Goal: Task Accomplishment & Management: Use online tool/utility

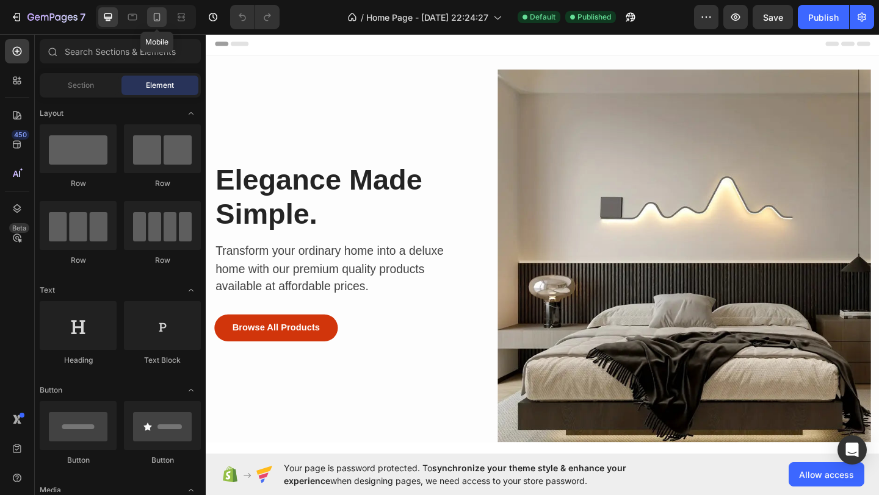
click at [158, 20] on icon at bounding box center [157, 17] width 12 height 12
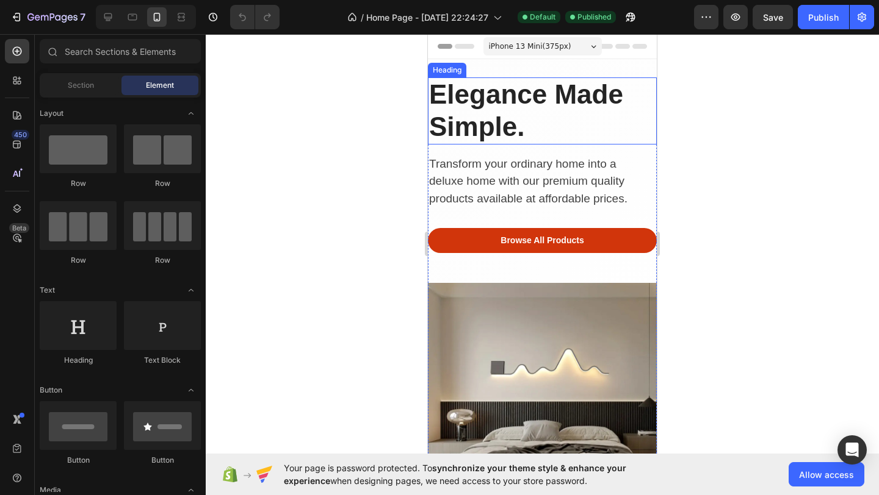
click at [484, 126] on h2 "Elegance Made Simple." at bounding box center [542, 110] width 229 height 67
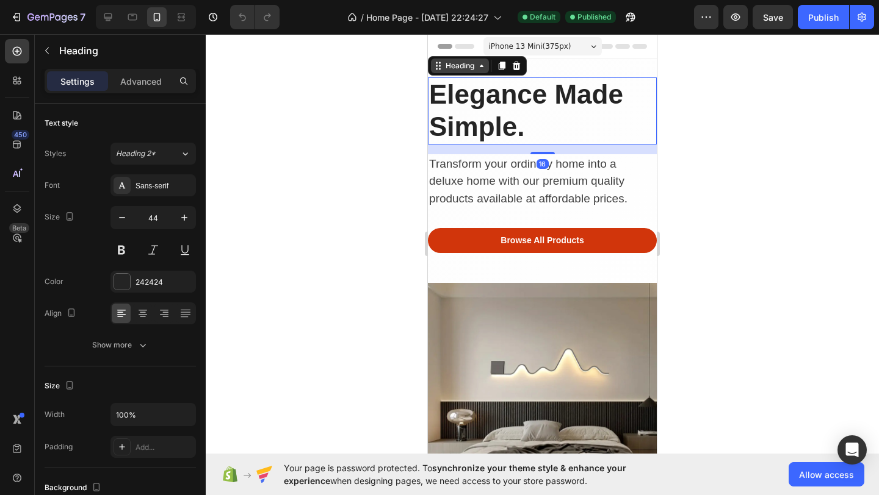
click at [459, 61] on div "Heading" at bounding box center [460, 65] width 34 height 11
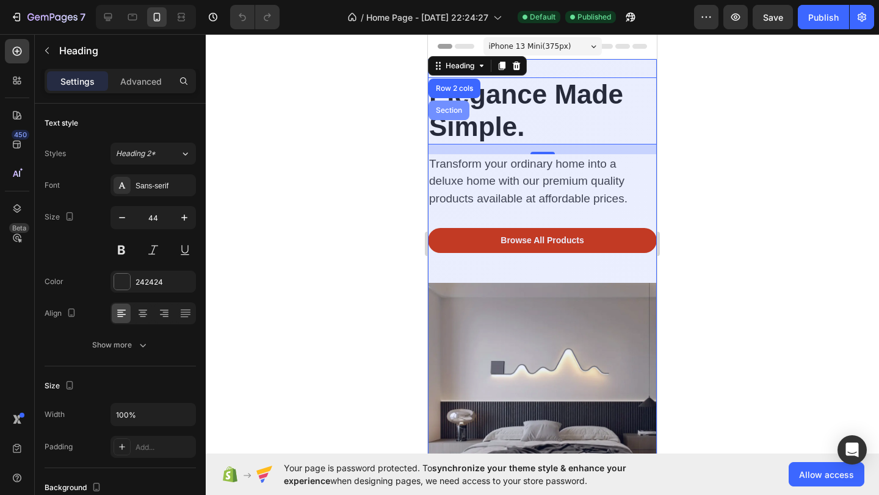
click at [450, 105] on div "Section" at bounding box center [448, 111] width 41 height 20
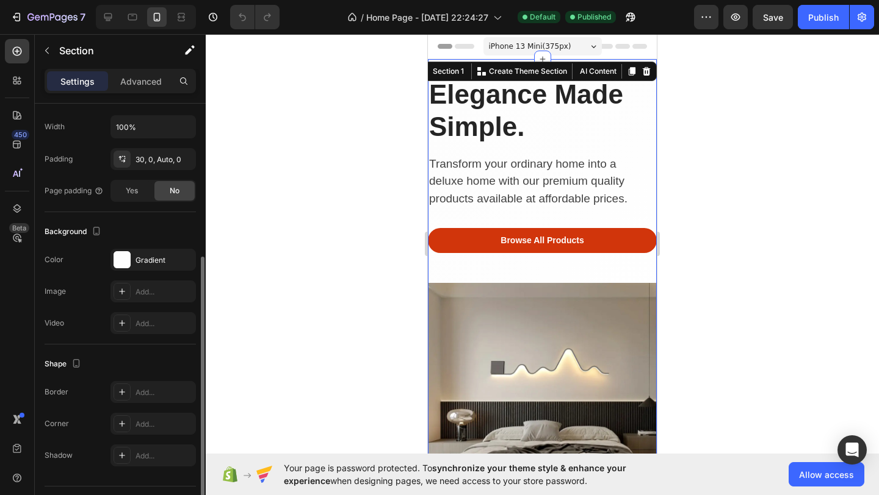
scroll to position [221, 0]
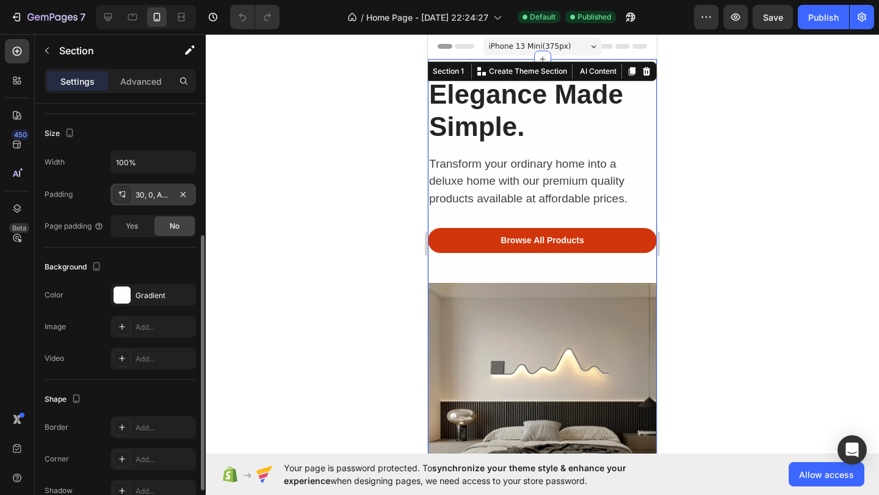
click at [151, 193] on div "30, 0, Auto, 0" at bounding box center [152, 195] width 35 height 11
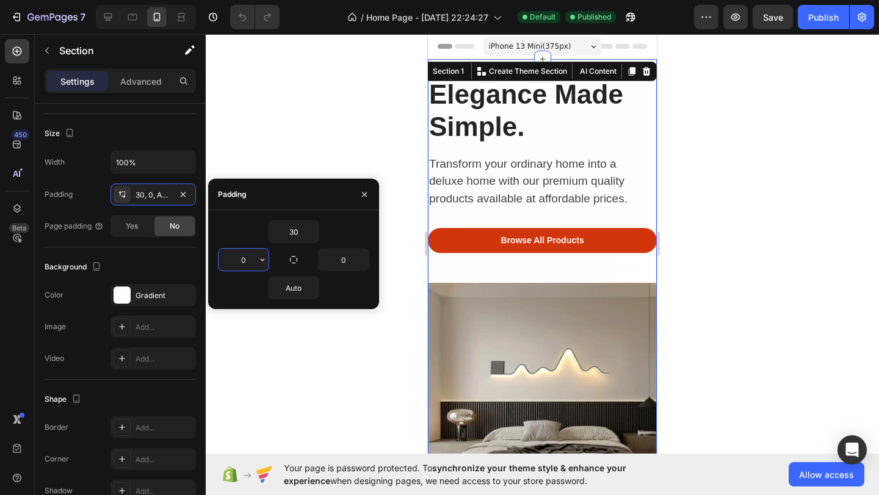
click at [231, 256] on input "0" at bounding box center [243, 260] width 50 height 22
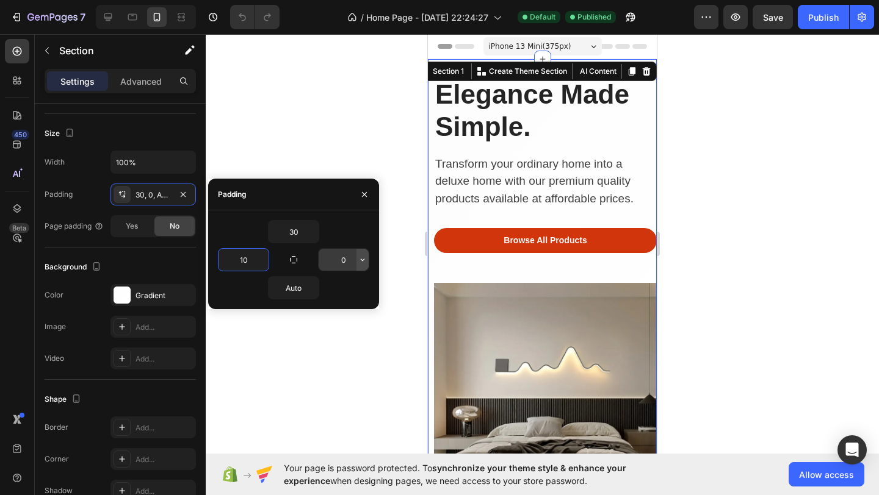
type input "10"
click at [365, 265] on button "button" at bounding box center [362, 260] width 12 height 22
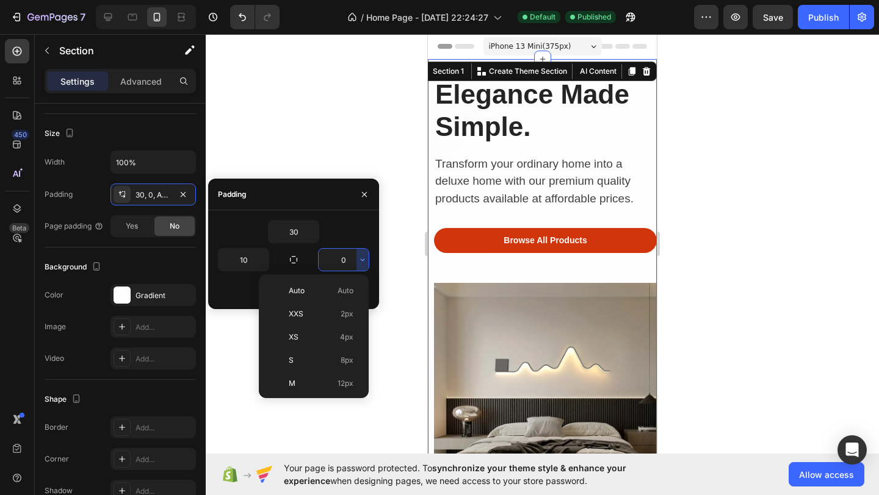
click at [350, 261] on input "0" at bounding box center [344, 260] width 50 height 22
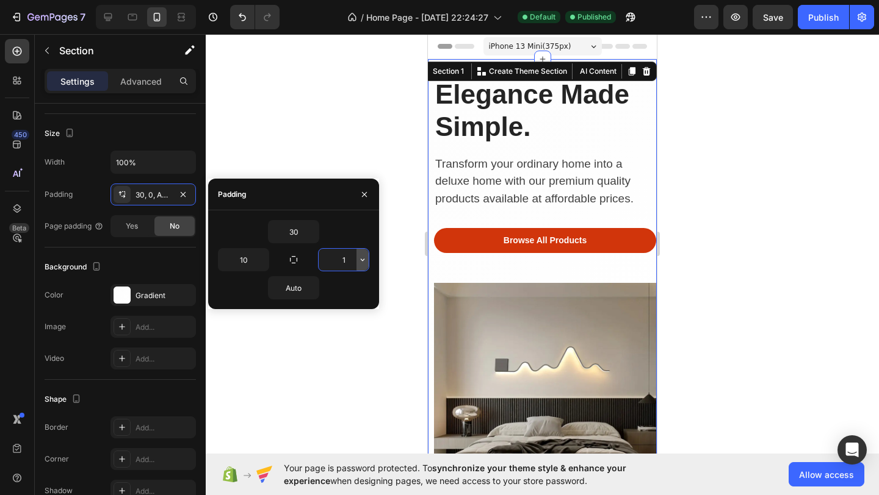
type input "10"
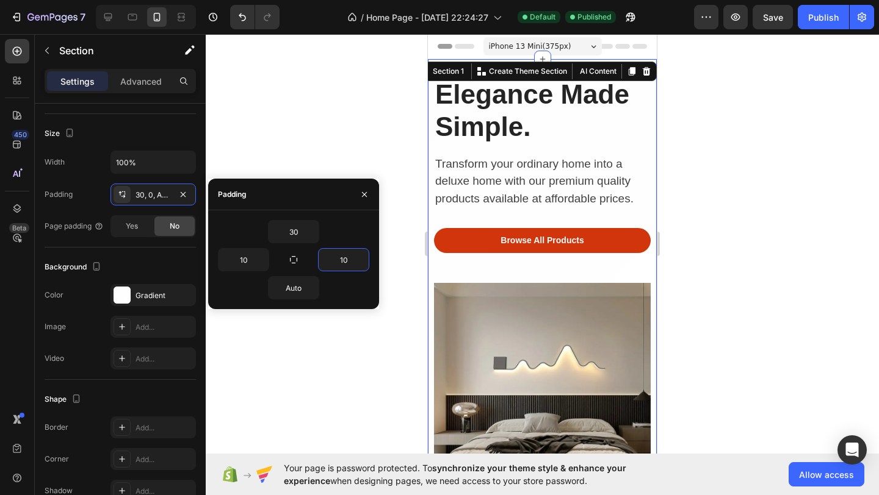
click at [408, 275] on div at bounding box center [542, 264] width 673 height 461
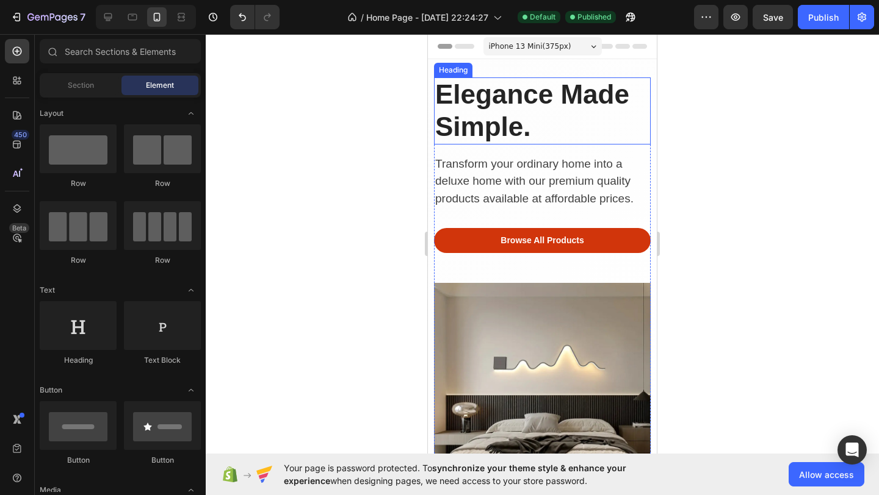
click at [485, 99] on h2 "Elegance Made Simple." at bounding box center [542, 110] width 217 height 67
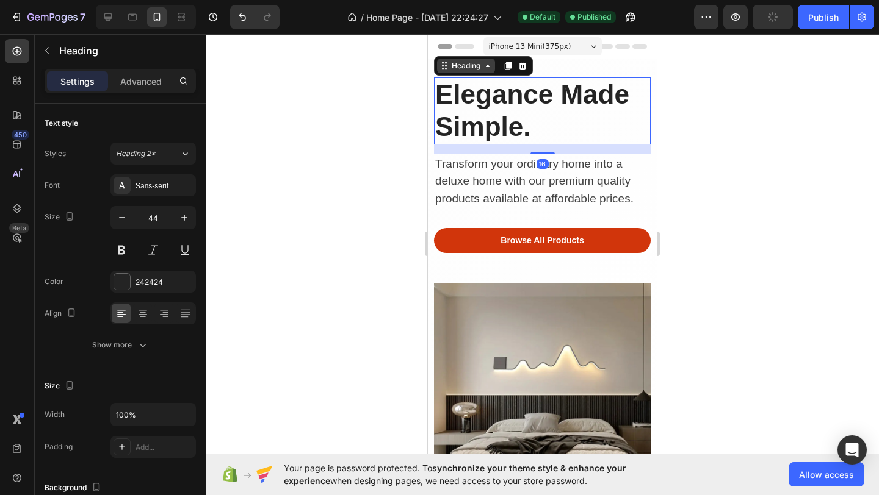
click at [452, 68] on div "Heading" at bounding box center [466, 65] width 34 height 11
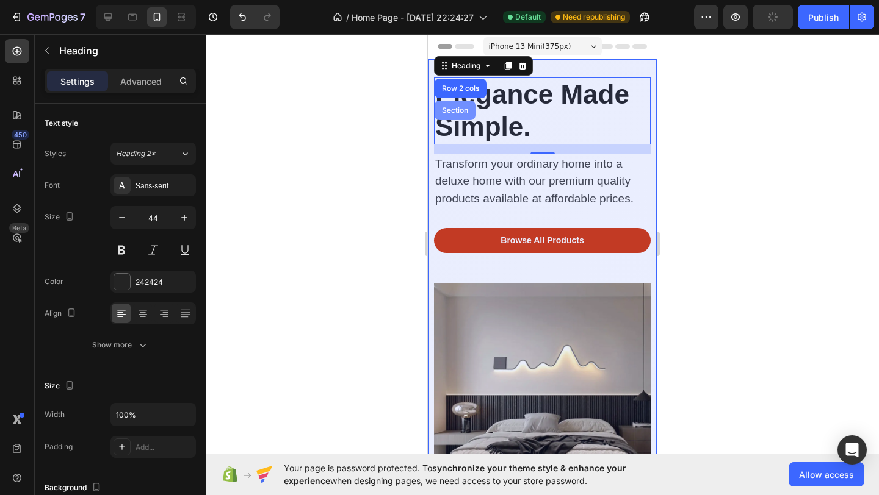
click at [457, 110] on div "Section" at bounding box center [454, 110] width 31 height 7
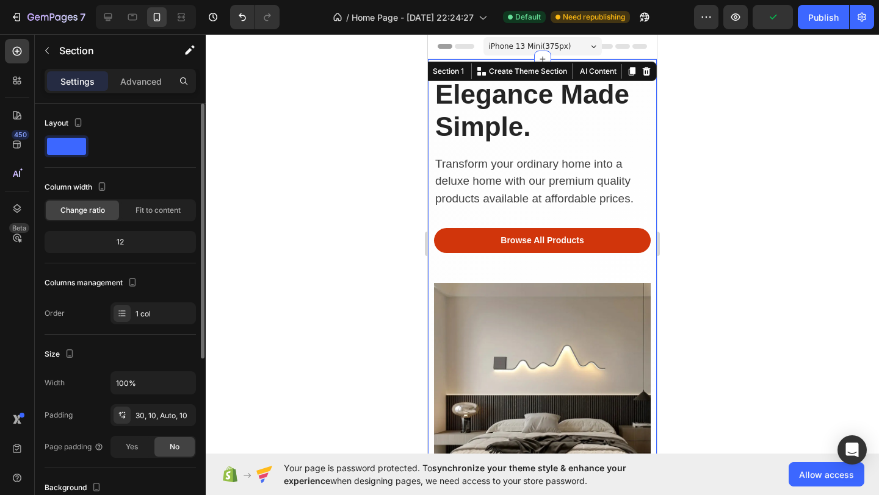
scroll to position [21, 0]
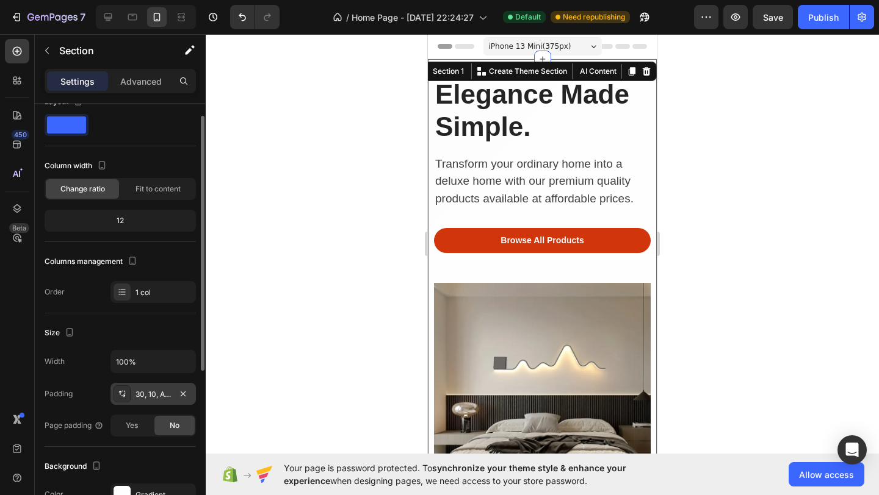
click at [149, 390] on div "30, 10, Auto, 10" at bounding box center [152, 394] width 35 height 11
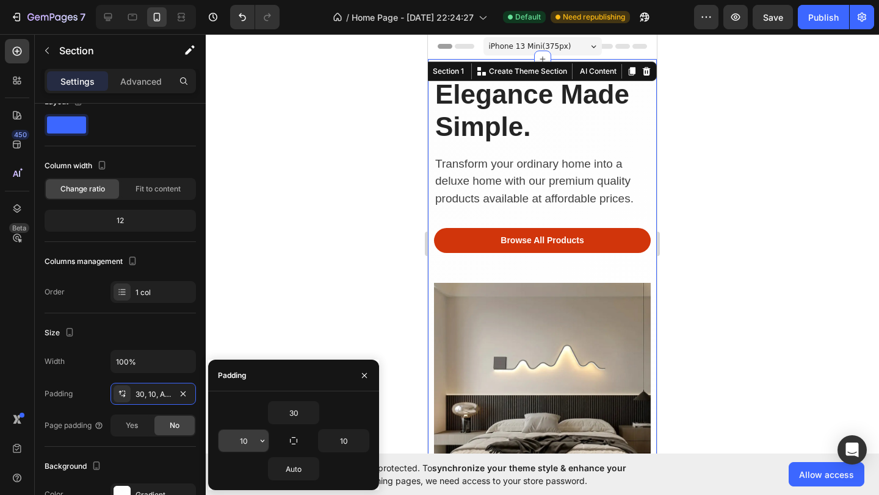
click at [251, 446] on input "10" at bounding box center [243, 441] width 50 height 22
click at [264, 441] on icon "button" at bounding box center [262, 441] width 10 height 10
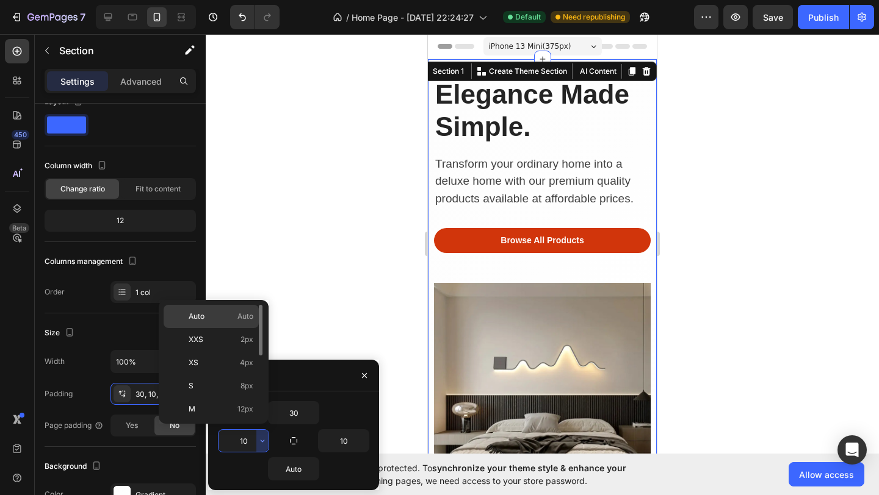
click at [225, 318] on p "Auto Auto" at bounding box center [221, 316] width 65 height 11
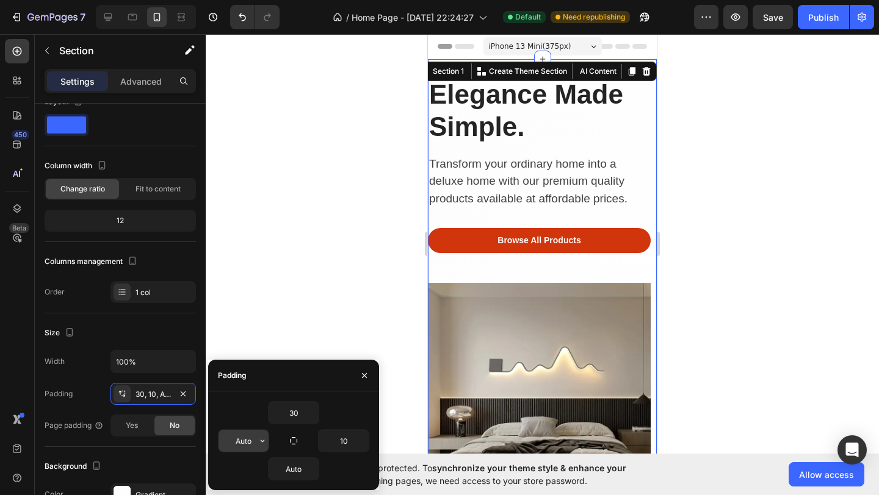
click at [236, 439] on input "Auto" at bounding box center [243, 441] width 50 height 22
type input "0"
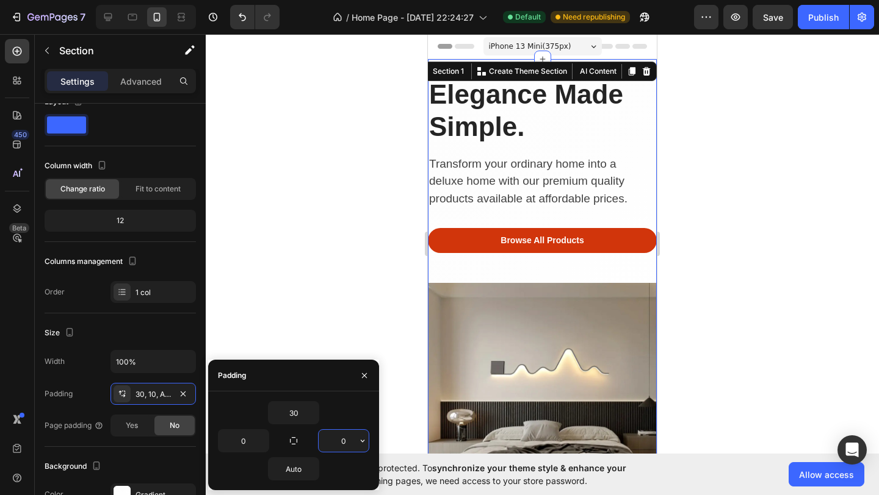
click at [319, 250] on div at bounding box center [542, 264] width 673 height 461
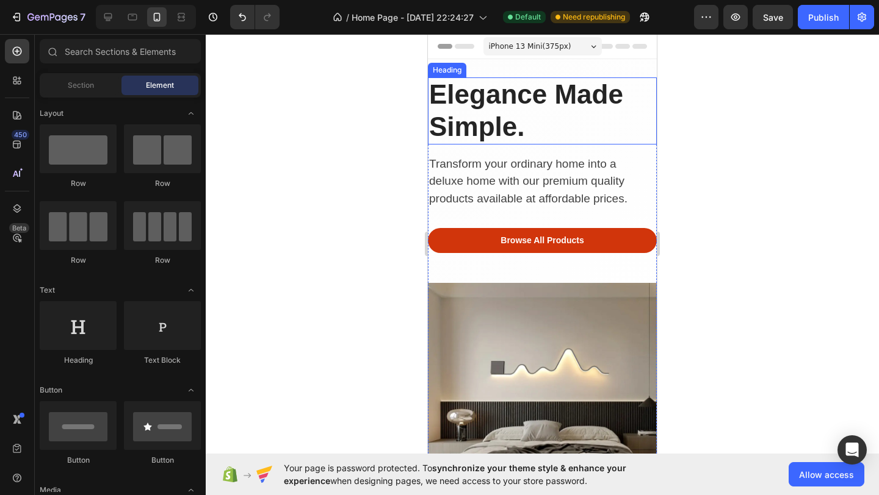
click at [481, 119] on h2 "Elegance Made Simple." at bounding box center [542, 110] width 229 height 67
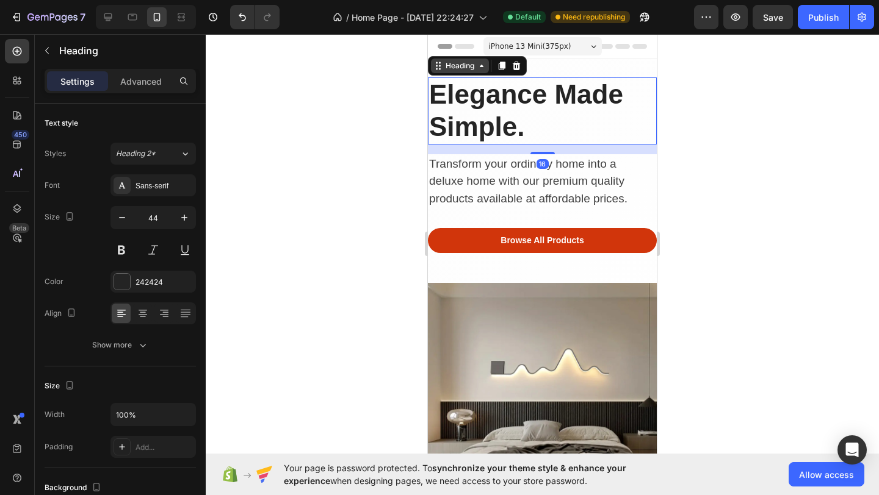
click at [453, 71] on div "Heading" at bounding box center [460, 65] width 34 height 11
click at [447, 65] on div "Heading" at bounding box center [460, 65] width 34 height 11
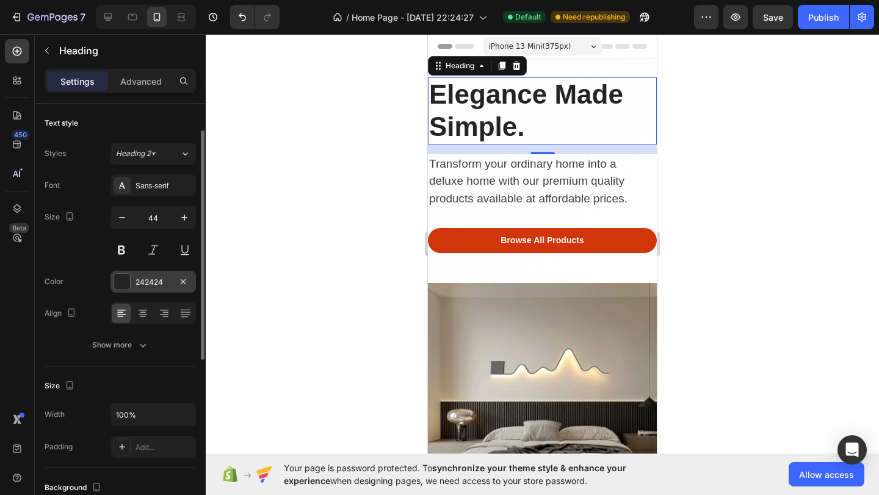
scroll to position [43, 0]
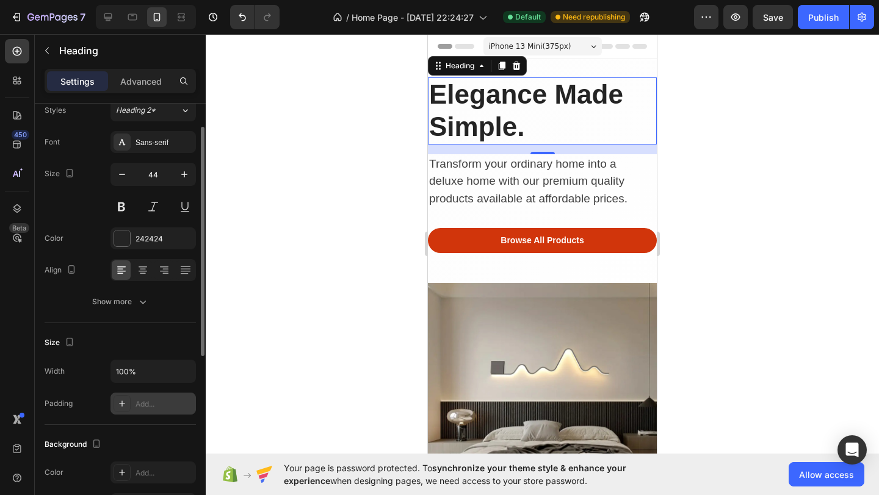
click at [138, 410] on div "Add..." at bounding box center [152, 404] width 85 height 22
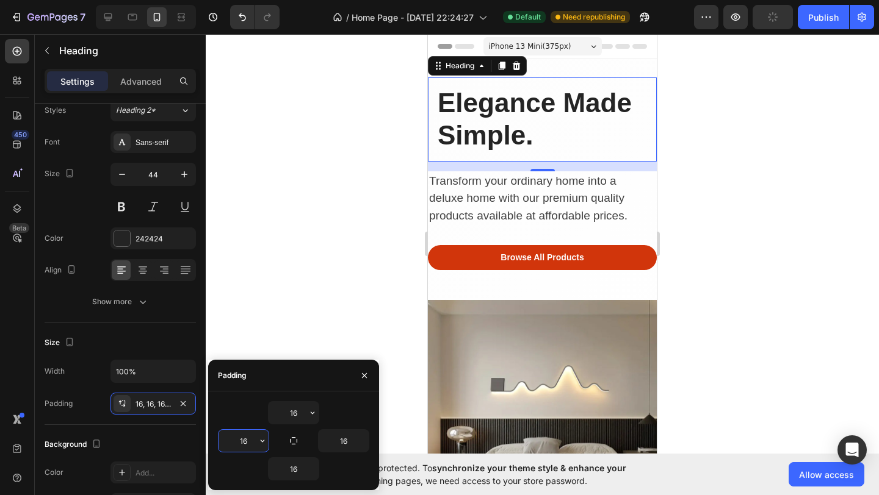
click at [246, 434] on input "16" at bounding box center [243, 441] width 50 height 22
click at [466, 206] on p "Transform your ordinary home into a deluxe home with our premium quality produc…" at bounding box center [536, 199] width 214 height 52
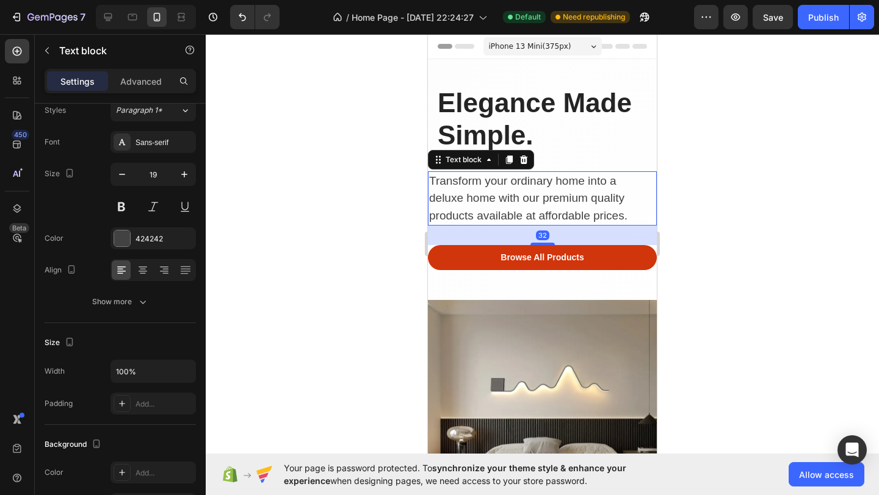
scroll to position [0, 0]
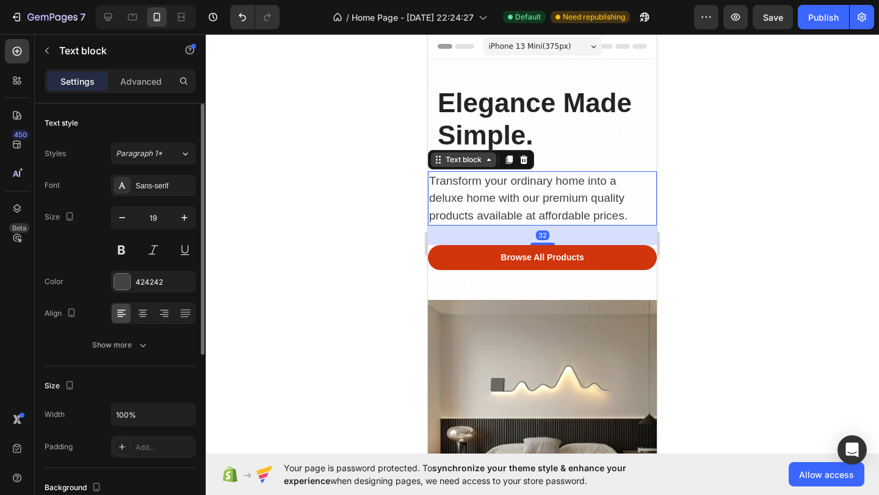
click at [457, 153] on div "Text block" at bounding box center [463, 160] width 65 height 15
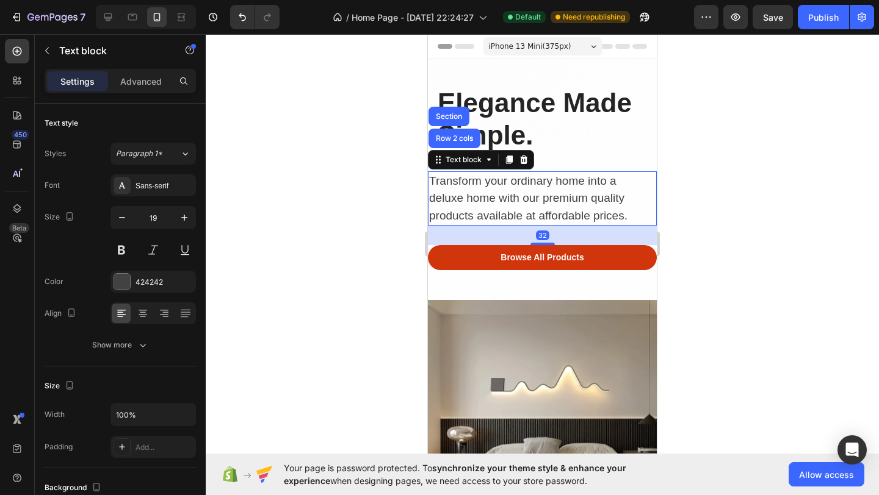
click at [457, 170] on div "Elegance Made Simple. Heading Transform your ordinary home into a deluxe home w…" at bounding box center [542, 188] width 229 height 223
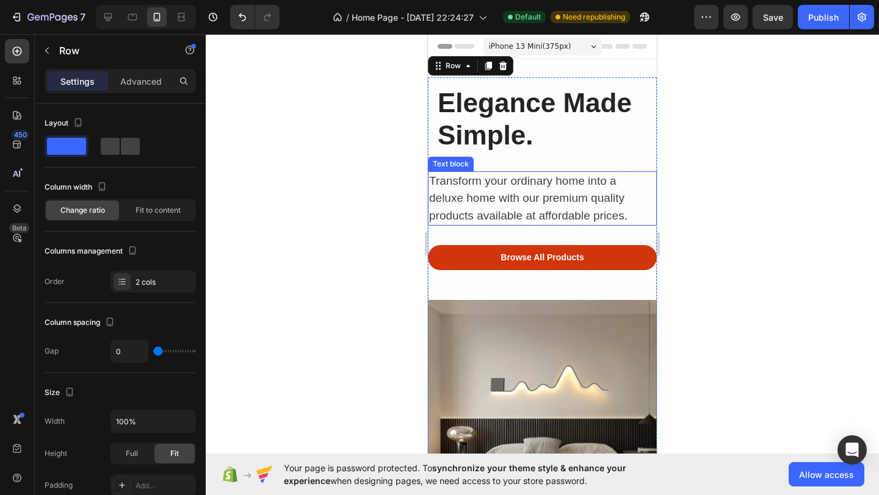
click at [455, 221] on p "Transform your ordinary home into a deluxe home with our premium quality produc…" at bounding box center [536, 199] width 214 height 52
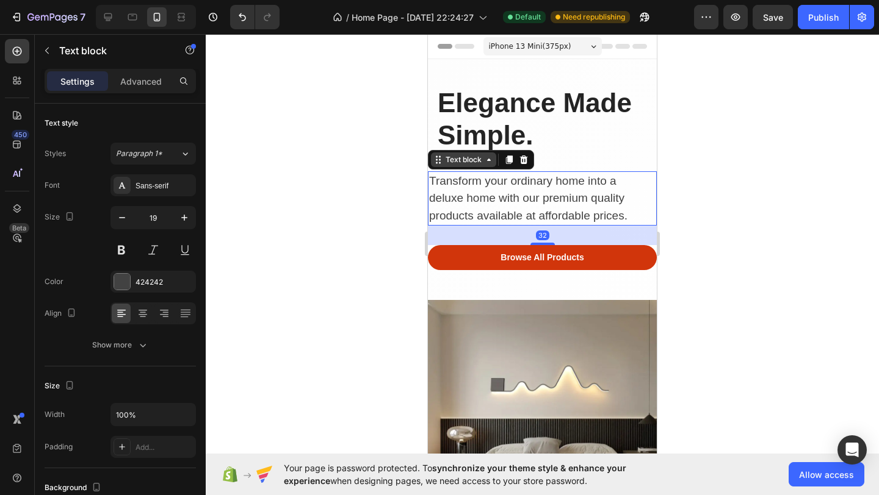
click at [451, 159] on div "Text block" at bounding box center [463, 159] width 41 height 11
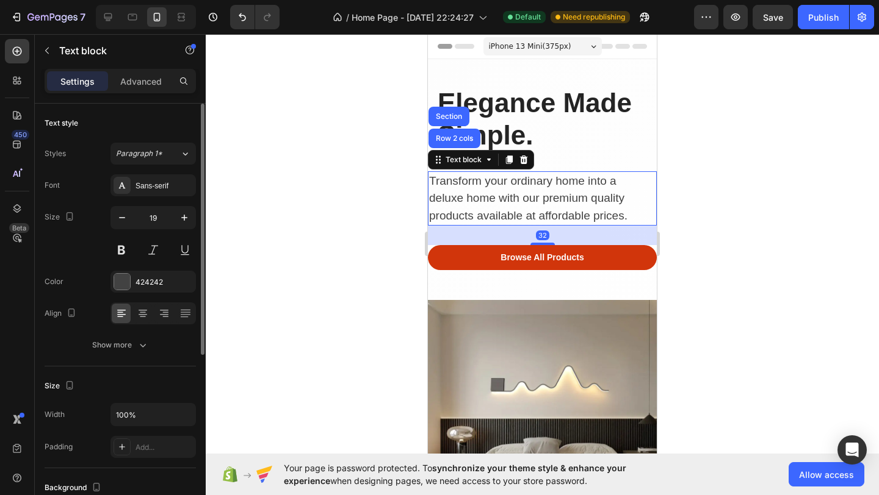
scroll to position [13, 0]
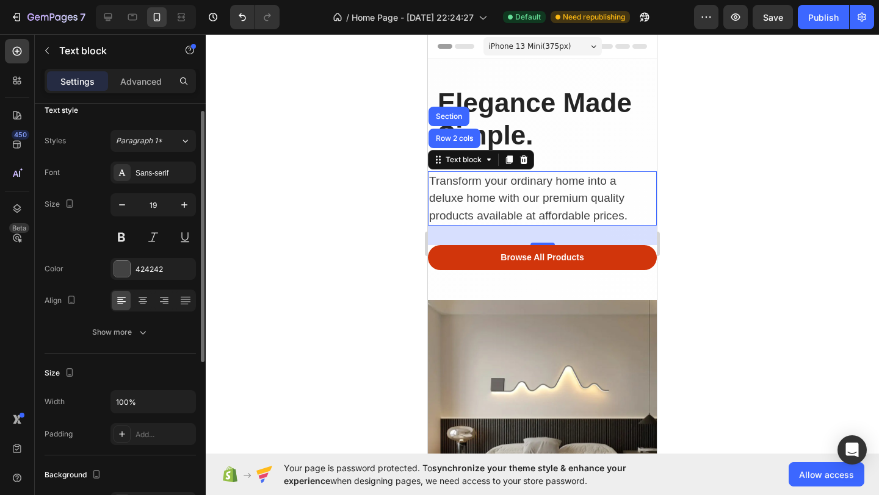
click at [142, 448] on div "Size Width 100% Padding Add..." at bounding box center [120, 405] width 151 height 102
click at [153, 433] on div "Add..." at bounding box center [163, 435] width 57 height 11
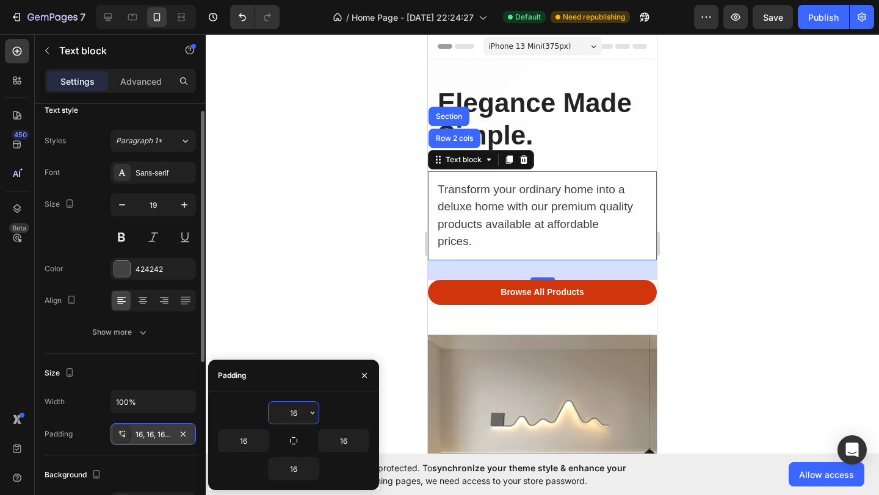
click at [298, 283] on div at bounding box center [542, 264] width 673 height 461
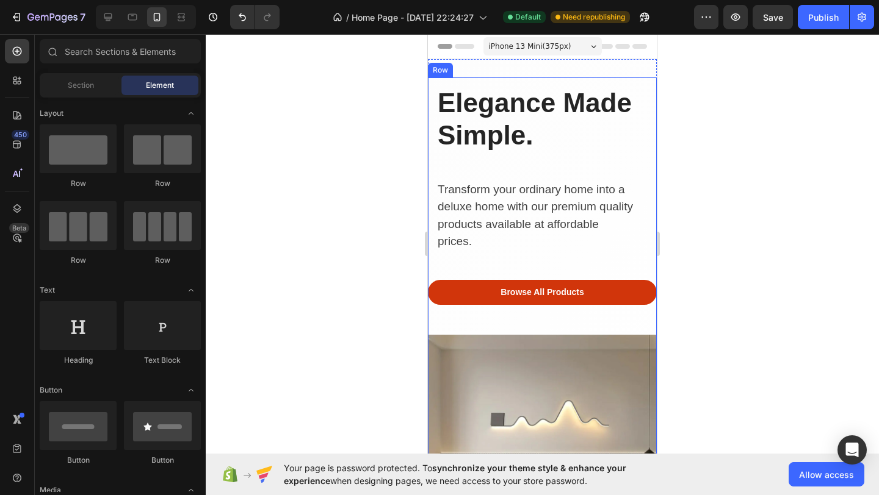
click at [445, 273] on div "Elegance Made Simple. Heading Transform your ordinary home into a deluxe home w…" at bounding box center [542, 205] width 229 height 257
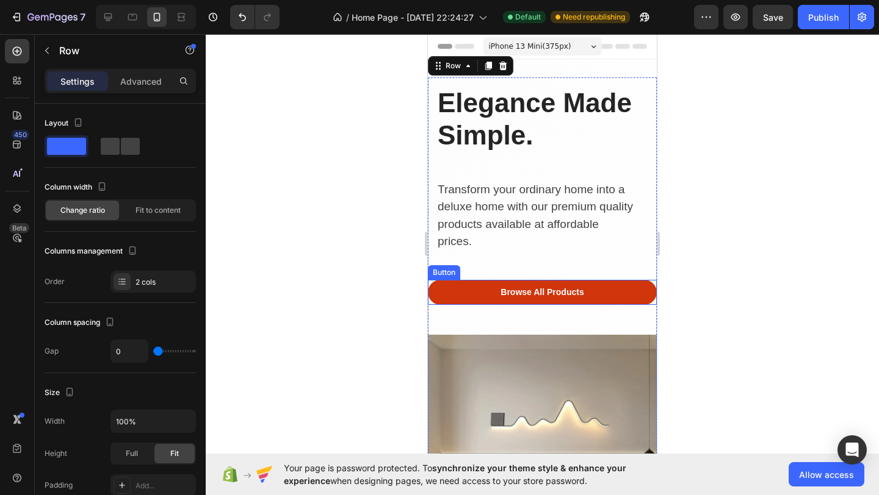
click at [450, 290] on button "Browse All Products" at bounding box center [542, 292] width 229 height 25
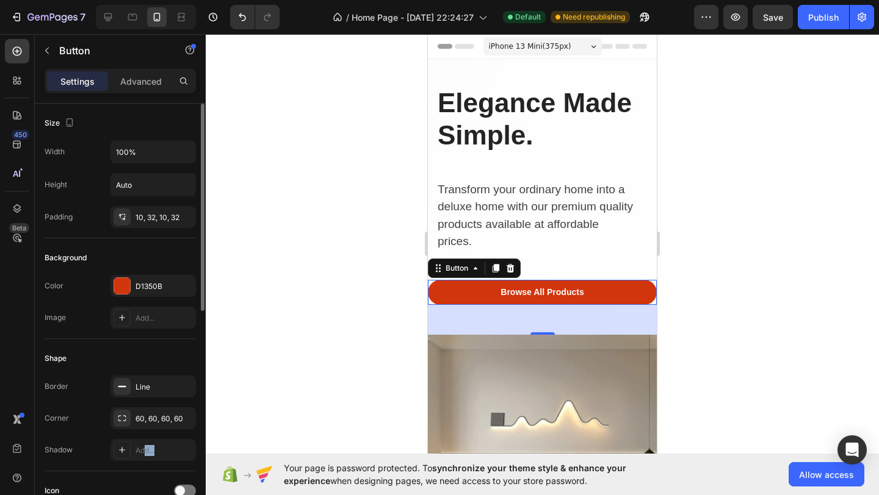
drag, startPoint x: 146, startPoint y: 455, endPoint x: 142, endPoint y: 466, distance: 12.4
click at [142, 466] on div "Shape Border Line Corner 60, 60, 60, 60 Shadow Add..." at bounding box center [120, 405] width 151 height 132
click at [159, 339] on div "Shape Border Line Corner 60, 60, 60, 60 Shadow Add..." at bounding box center [120, 405] width 151 height 132
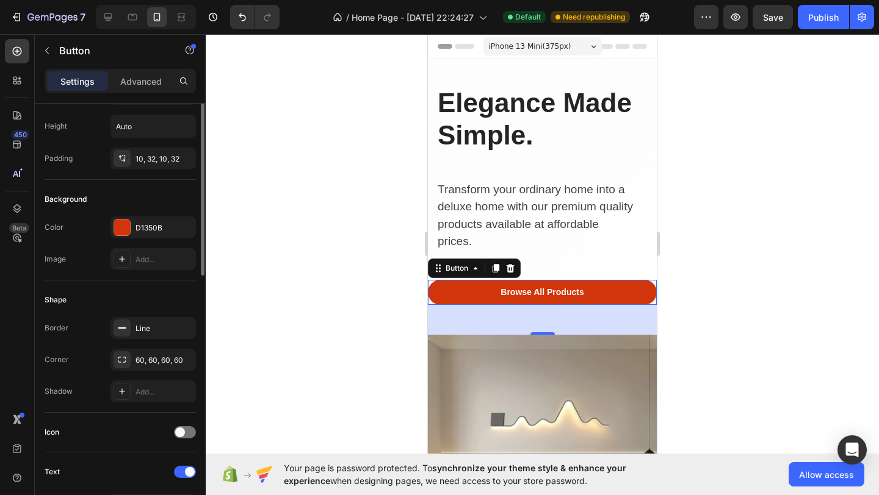
scroll to position [0, 0]
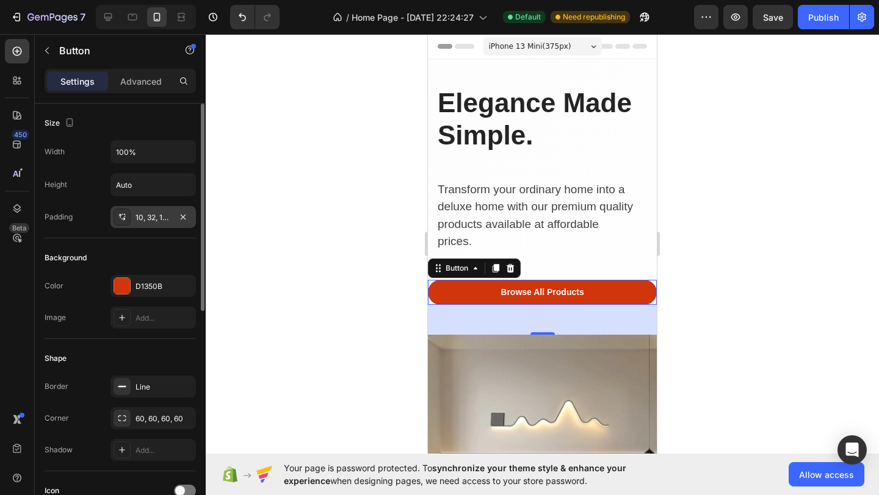
click at [159, 215] on div "10, 32, 10, 32" at bounding box center [152, 217] width 35 height 11
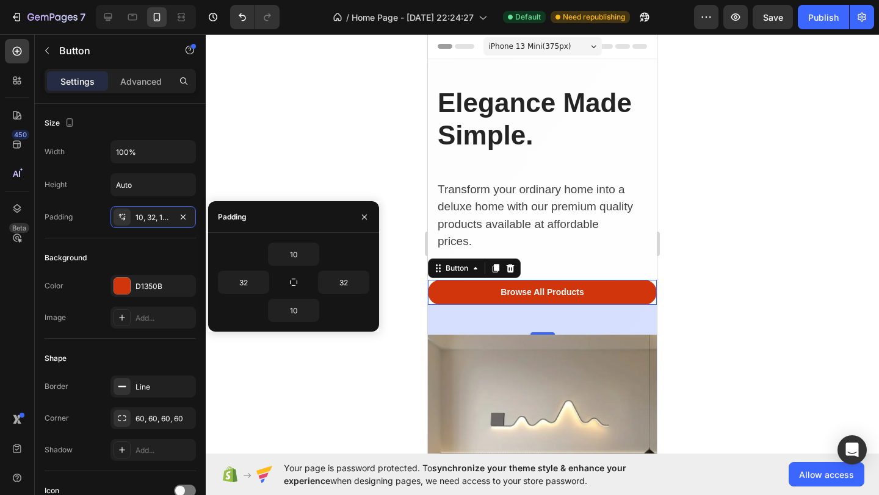
click at [373, 325] on div "10 32 32 10" at bounding box center [293, 282] width 171 height 99
click at [458, 266] on div "Button" at bounding box center [456, 268] width 27 height 11
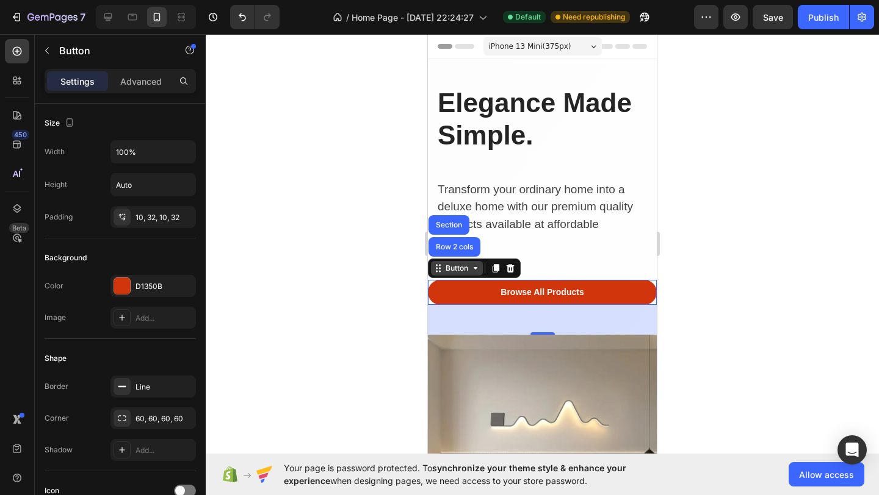
click at [458, 274] on div "Button" at bounding box center [457, 268] width 52 height 15
click at [455, 270] on div "Button" at bounding box center [456, 268] width 27 height 11
click at [716, 237] on div at bounding box center [542, 264] width 673 height 461
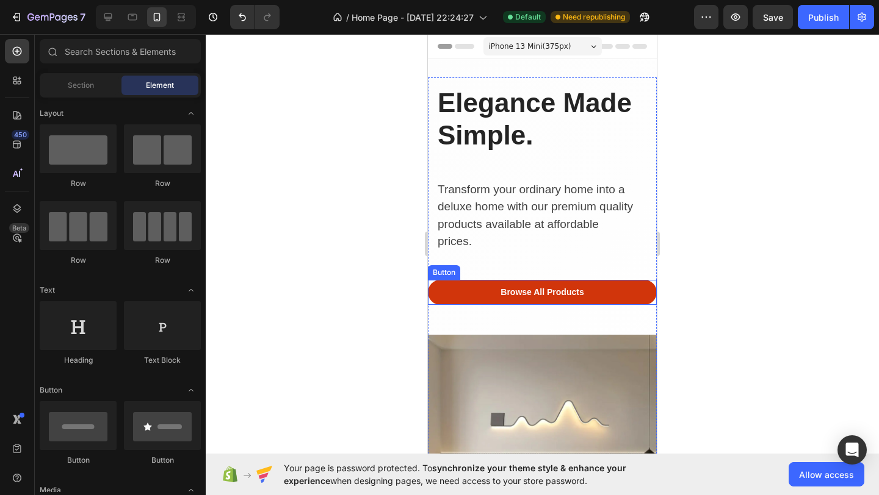
click at [639, 289] on button "Browse All Products" at bounding box center [542, 292] width 229 height 25
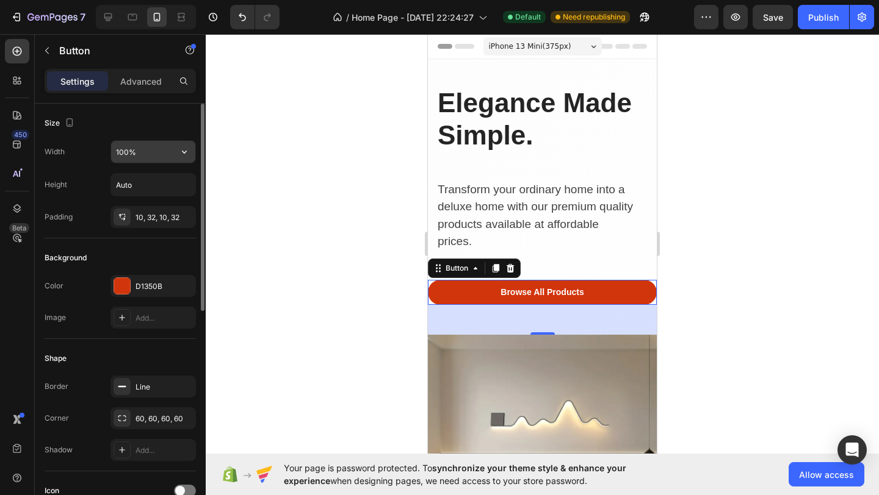
click at [144, 149] on input "100%" at bounding box center [153, 152] width 84 height 22
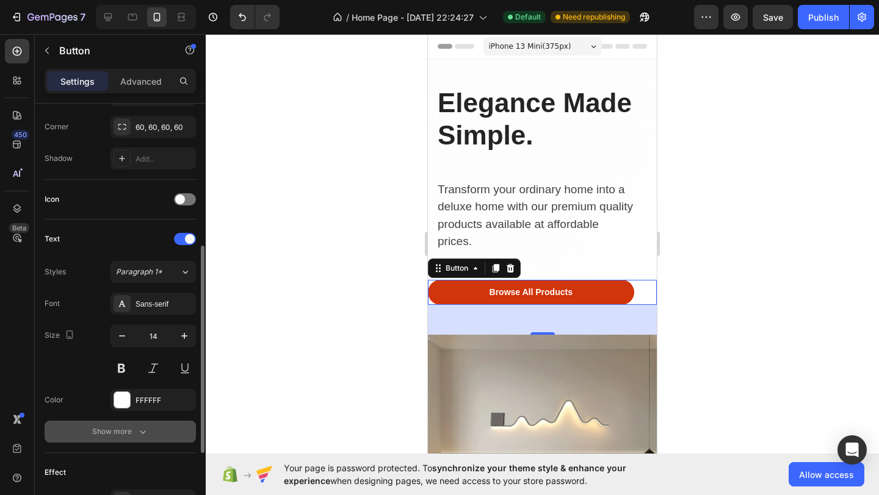
type input "90%"
click at [137, 428] on icon "button" at bounding box center [143, 432] width 12 height 12
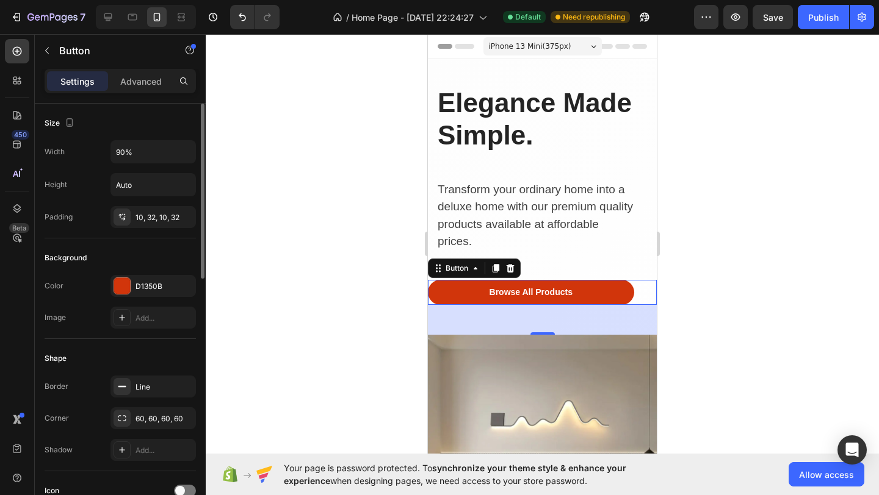
click at [135, 98] on div "Settings Advanced" at bounding box center [120, 86] width 171 height 35
click at [135, 79] on p "Advanced" at bounding box center [140, 81] width 41 height 13
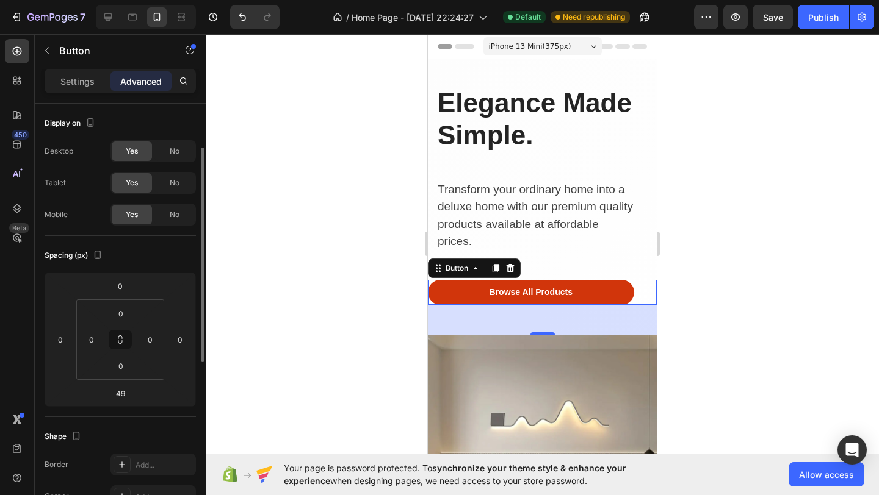
scroll to position [29, 0]
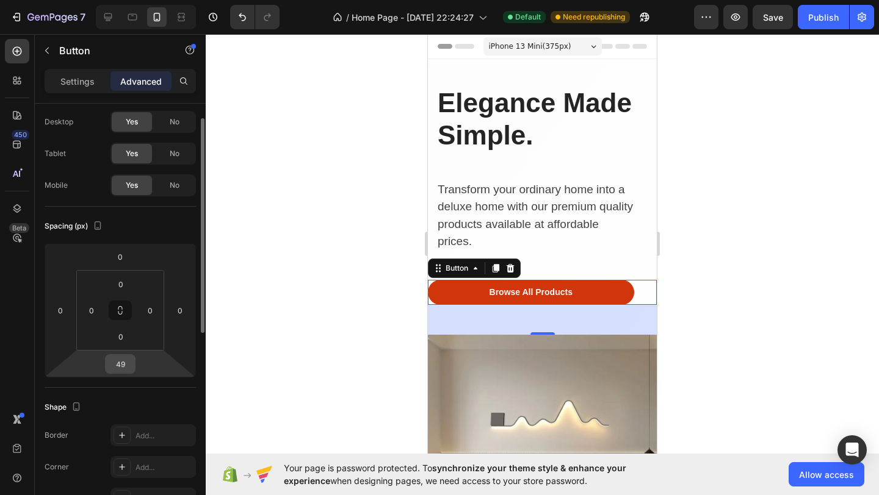
click at [124, 362] on input "49" at bounding box center [120, 364] width 24 height 18
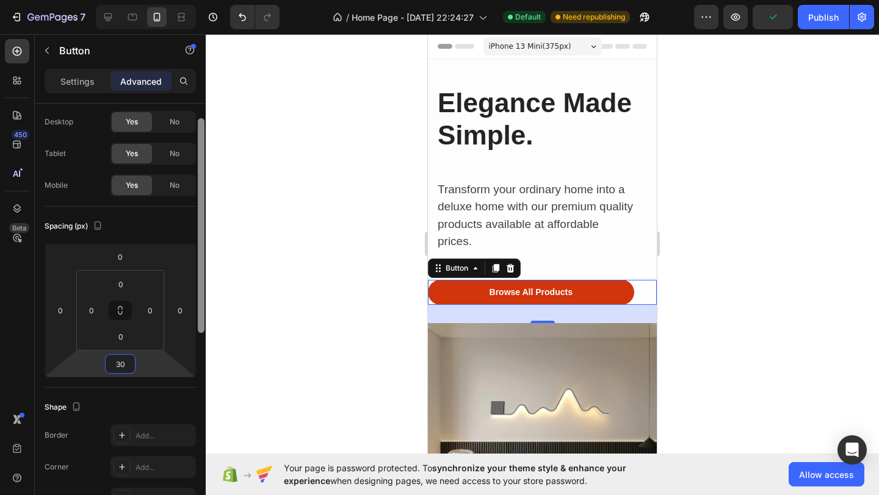
type input "3"
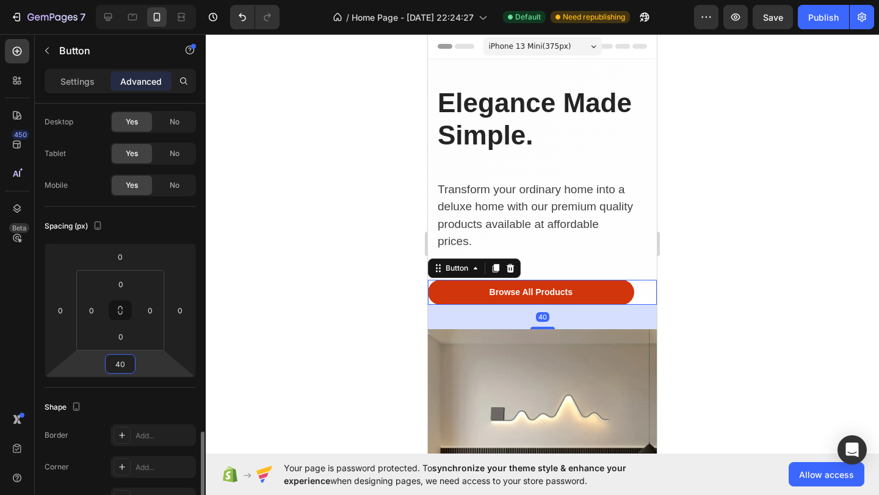
scroll to position [238, 0]
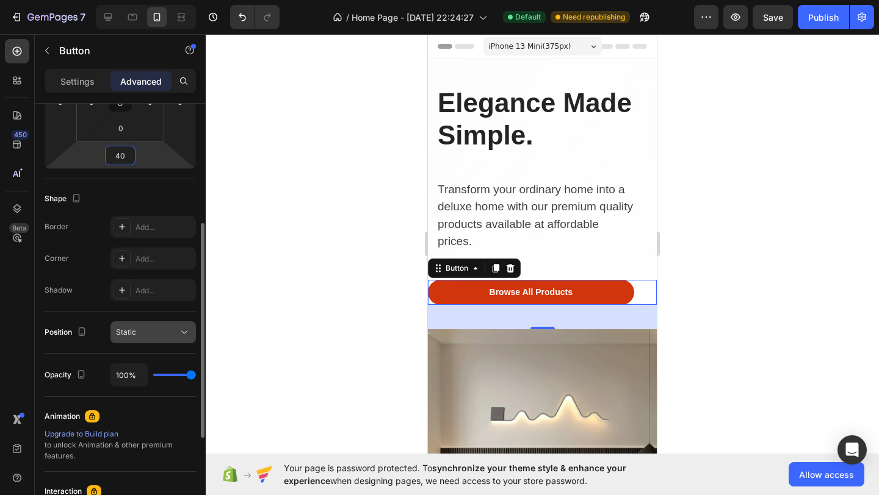
type input "40"
click at [140, 322] on button "Static" at bounding box center [152, 333] width 85 height 22
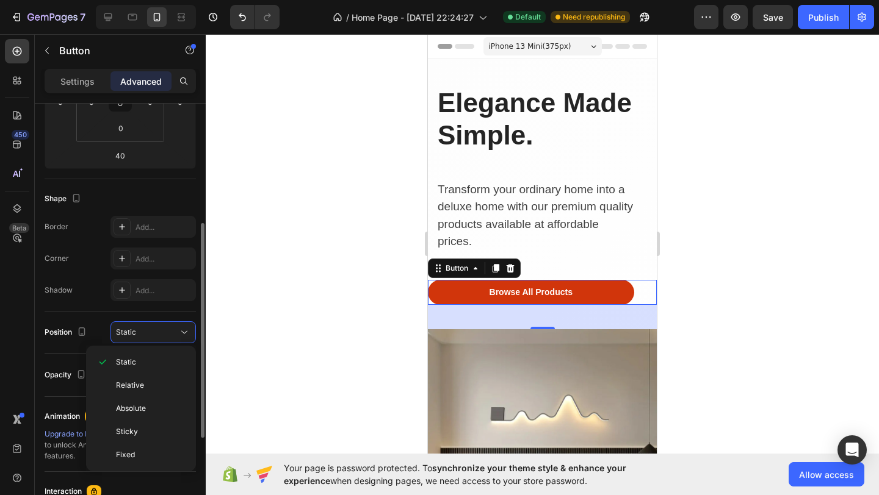
click at [92, 323] on div "Position Static" at bounding box center [120, 333] width 151 height 22
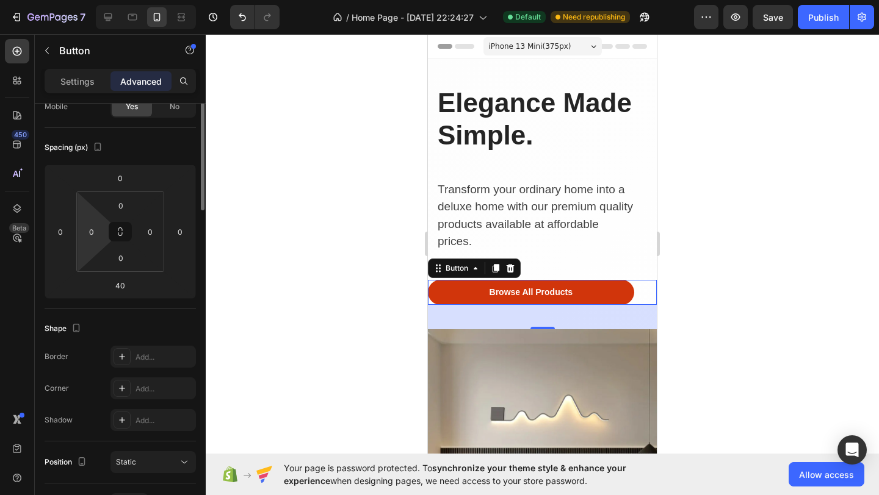
scroll to position [0, 0]
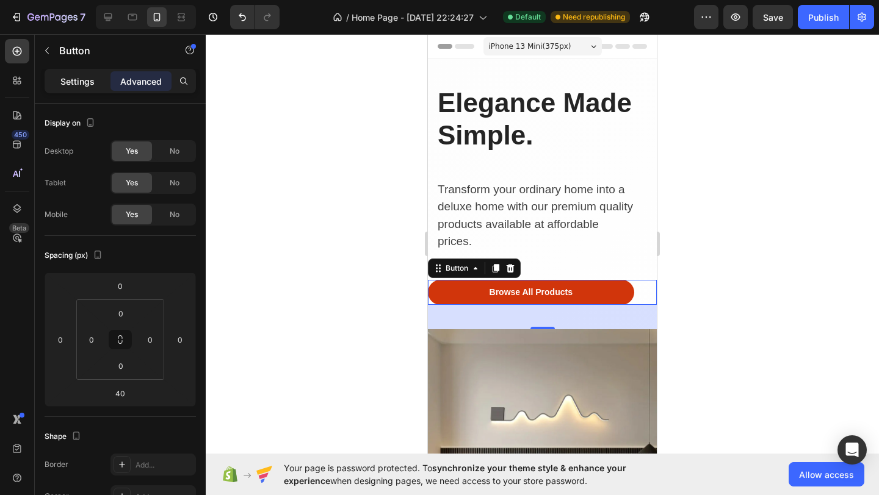
click at [73, 83] on p "Settings" at bounding box center [77, 81] width 34 height 13
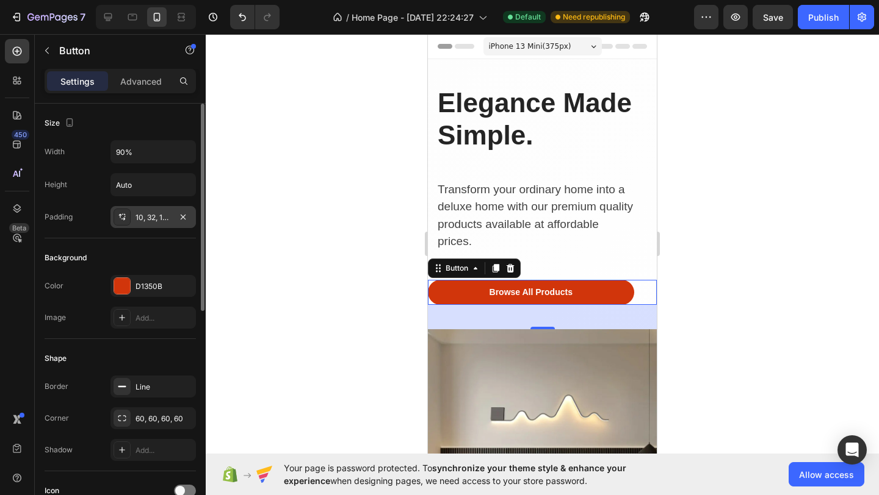
click at [166, 215] on div "10, 32, 10, 32" at bounding box center [152, 217] width 35 height 11
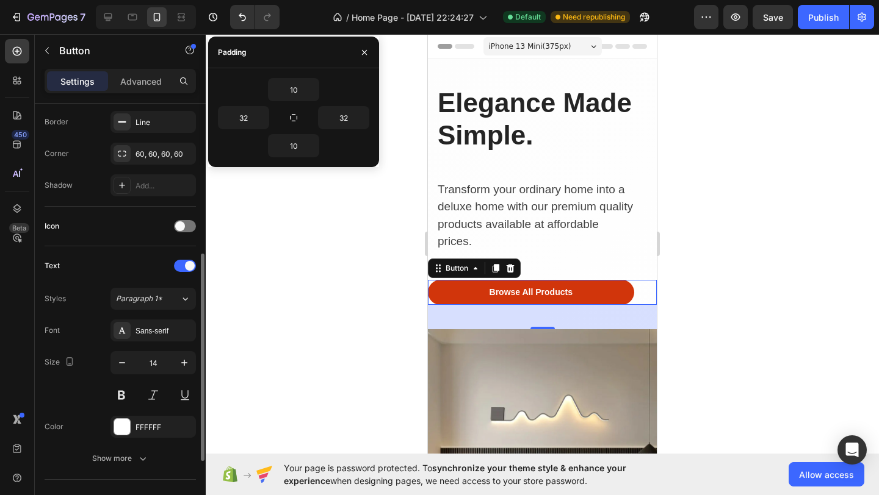
scroll to position [279, 0]
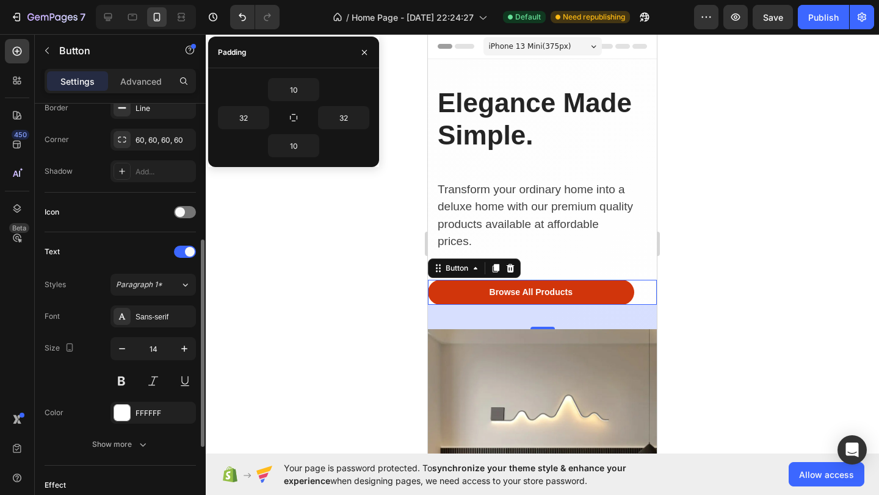
click at [95, 402] on div "Color FFFFFF" at bounding box center [120, 413] width 151 height 22
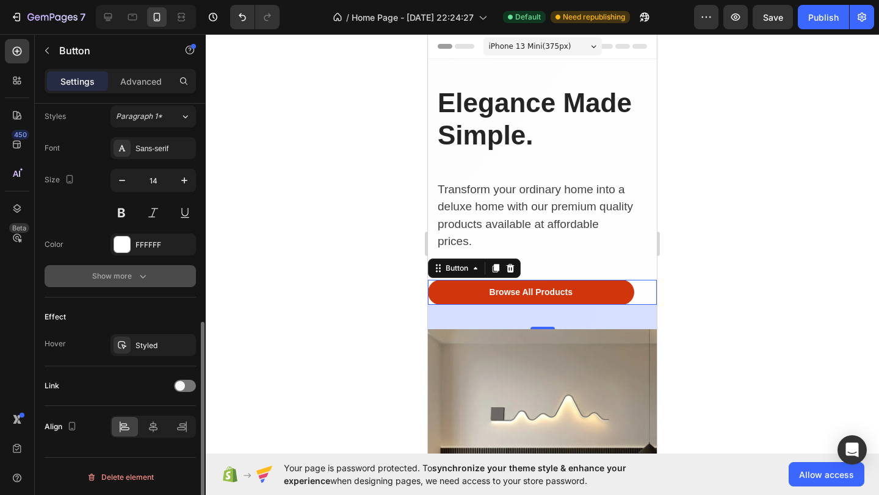
scroll to position [448, 0]
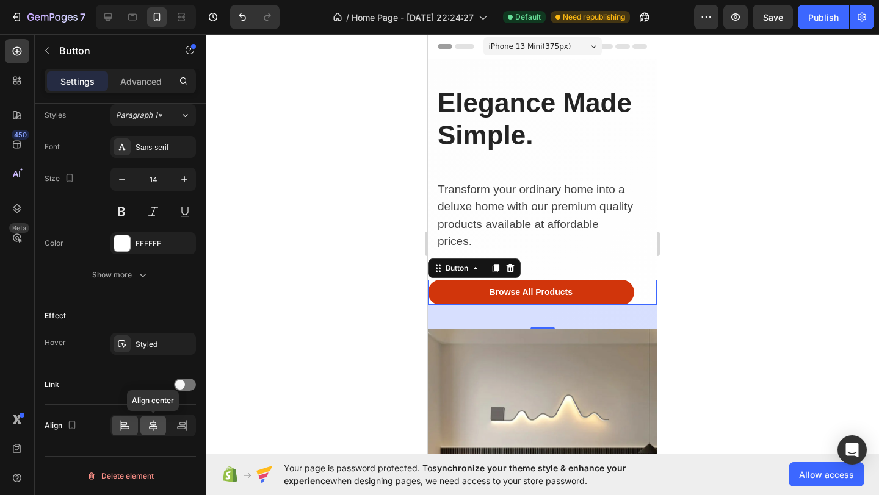
click at [154, 431] on icon at bounding box center [153, 426] width 12 height 12
click at [298, 292] on div at bounding box center [542, 264] width 673 height 461
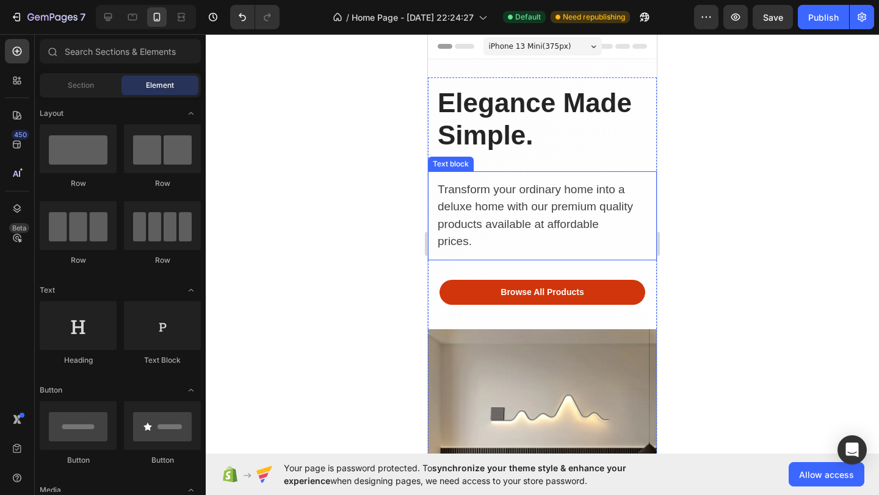
click at [457, 235] on p "Transform your ordinary home into a deluxe home with our premium quality produc…" at bounding box center [535, 216] width 197 height 70
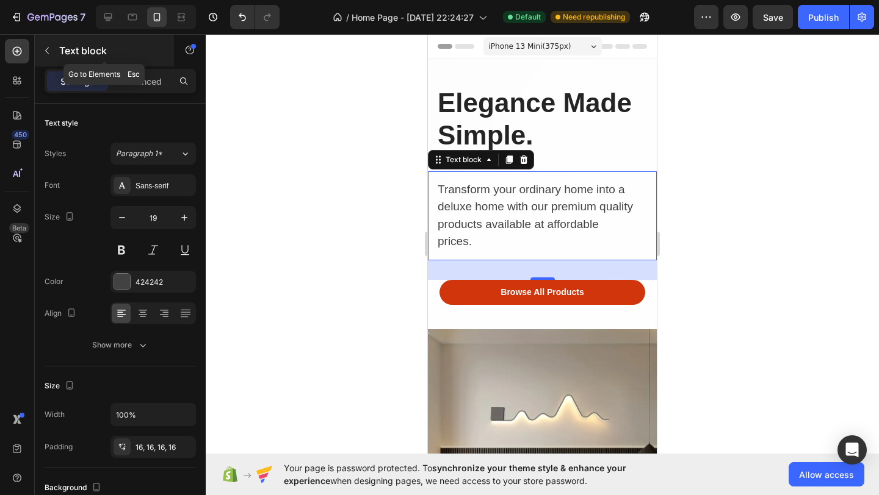
click at [129, 66] on div "Text block" at bounding box center [104, 51] width 139 height 32
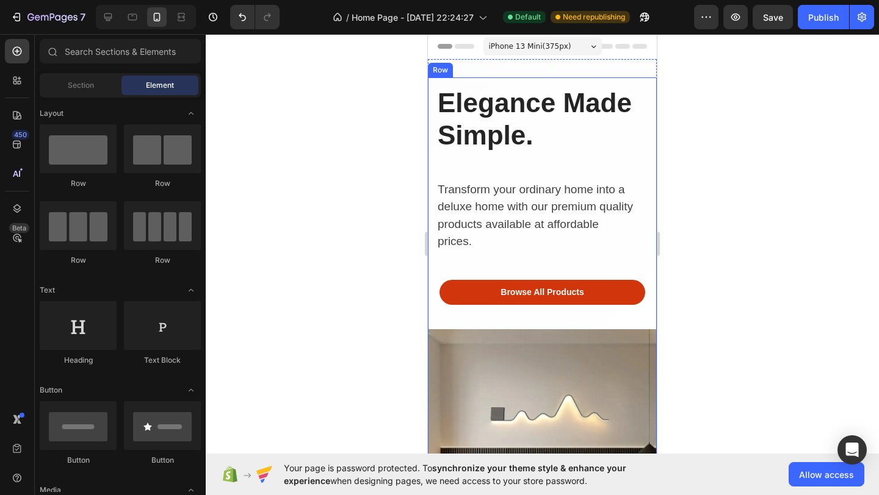
click at [492, 185] on p "Transform your ordinary home into a deluxe home with our premium quality produc…" at bounding box center [535, 216] width 197 height 70
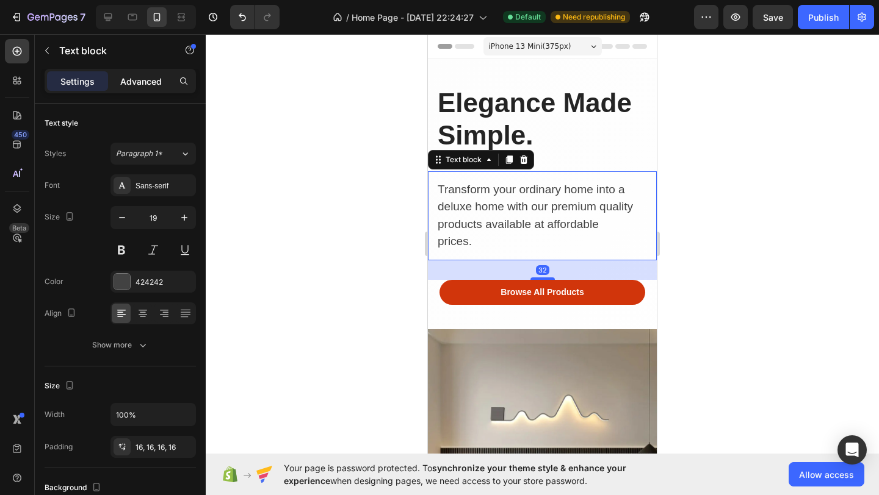
click at [154, 85] on p "Advanced" at bounding box center [140, 81] width 41 height 13
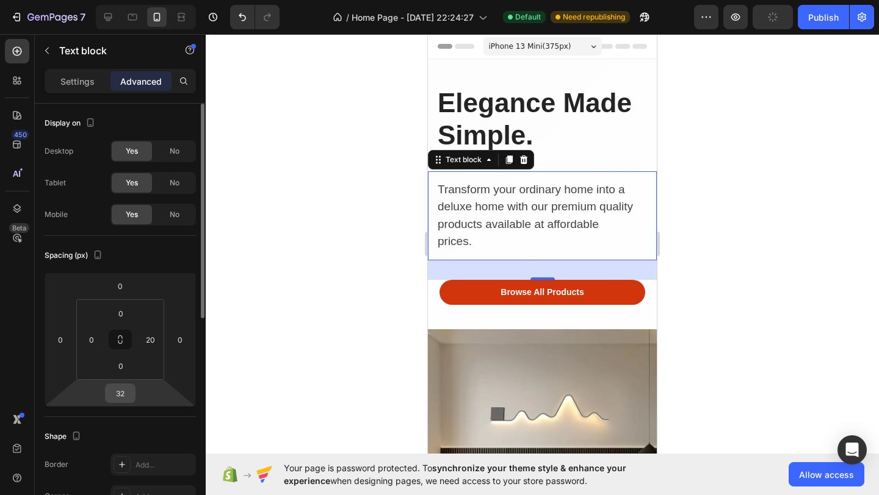
click at [124, 397] on input "32" at bounding box center [120, 393] width 24 height 18
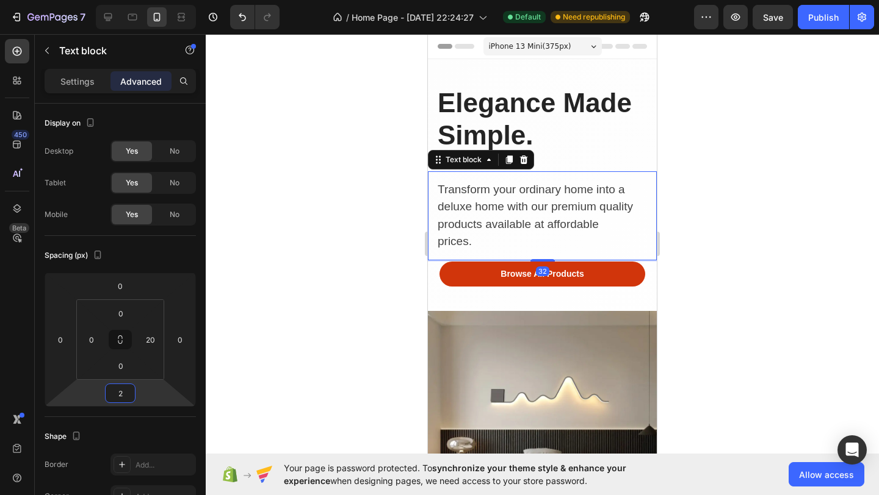
type input "25"
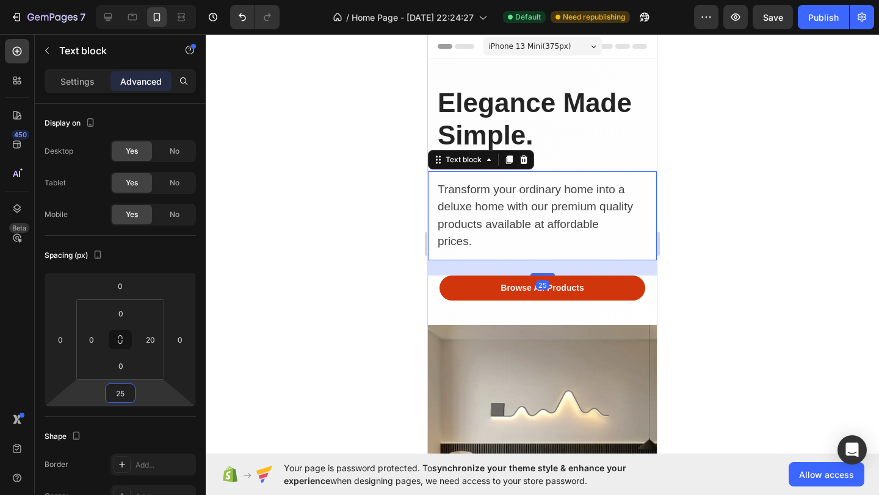
click at [316, 374] on div at bounding box center [542, 264] width 673 height 461
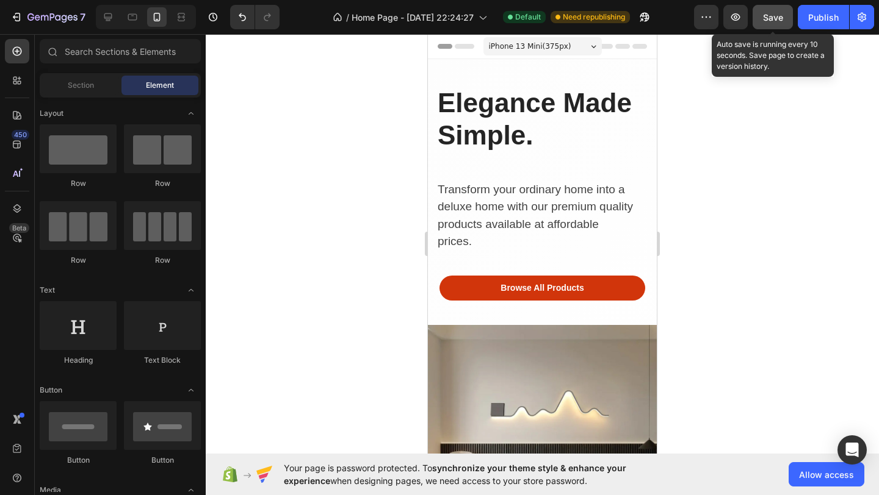
click at [765, 21] on span "Save" at bounding box center [773, 17] width 20 height 10
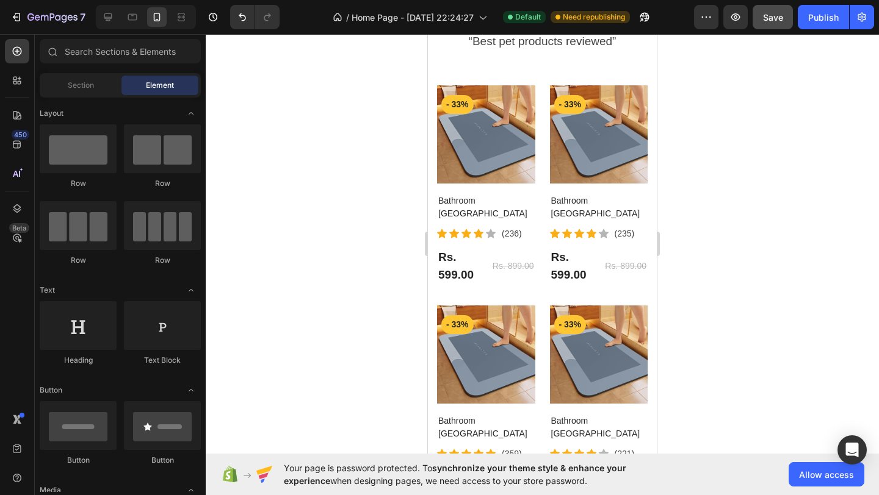
scroll to position [704, 0]
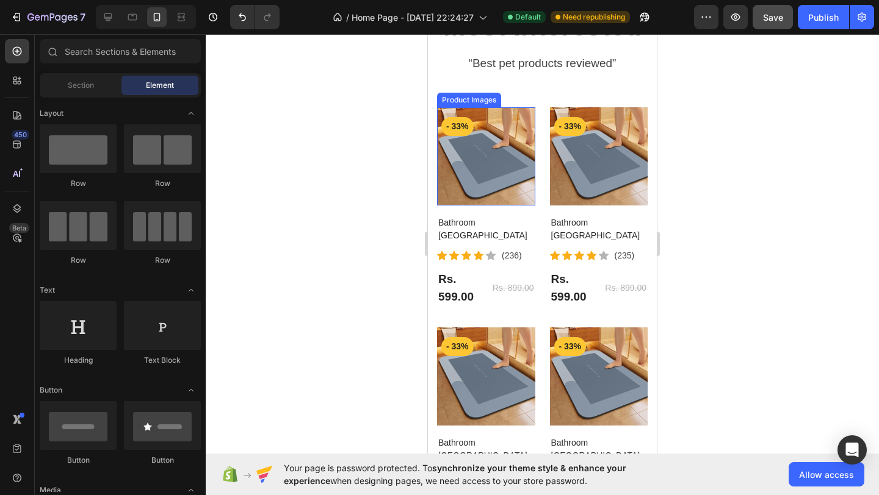
click at [502, 176] on img at bounding box center [486, 156] width 98 height 98
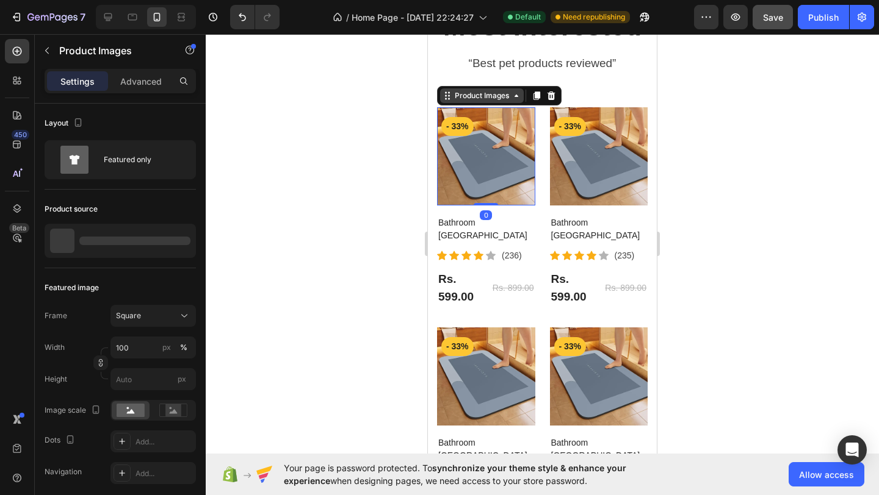
click at [473, 90] on div "Product Images" at bounding box center [481, 95] width 59 height 11
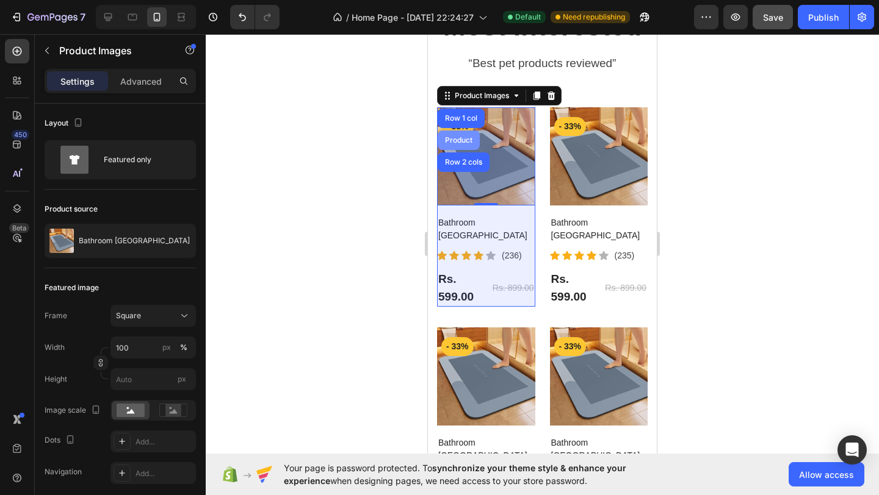
click at [460, 137] on div "Product" at bounding box center [458, 140] width 32 height 7
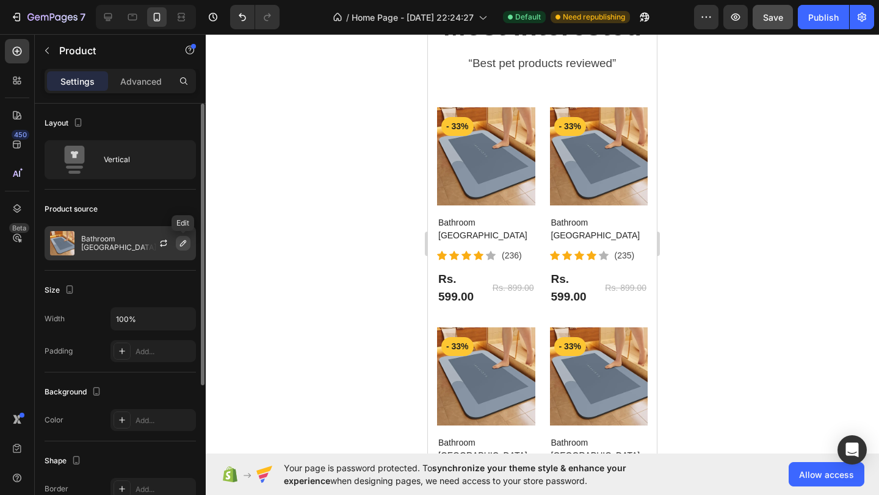
click at [179, 242] on icon "button" at bounding box center [183, 244] width 10 height 10
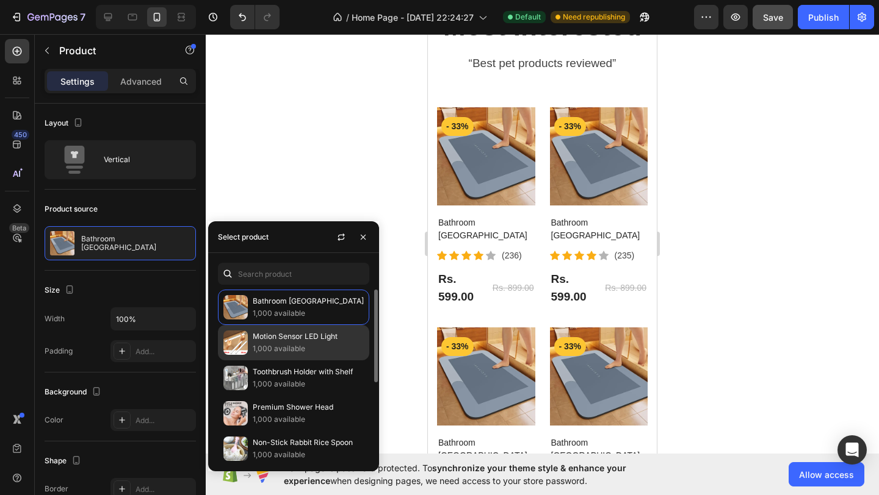
click at [250, 346] on div "Motion Sensor LED Light 1,000 available" at bounding box center [293, 342] width 151 height 35
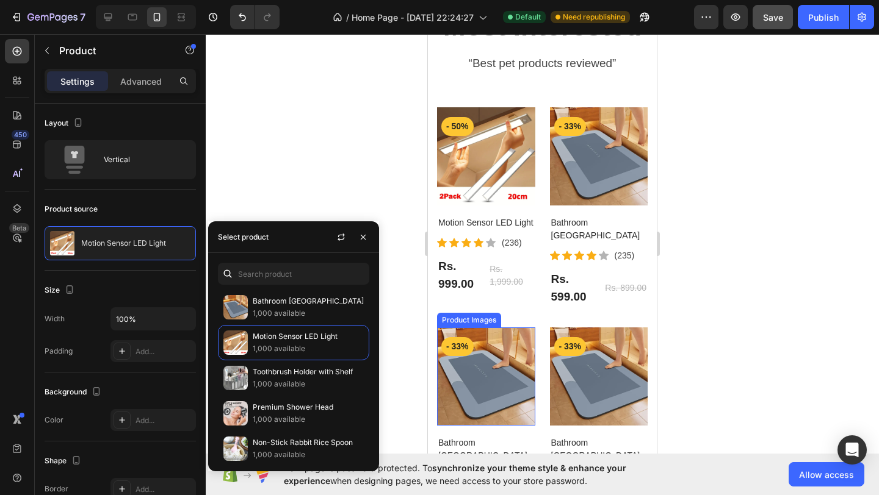
click at [477, 349] on img at bounding box center [486, 377] width 98 height 98
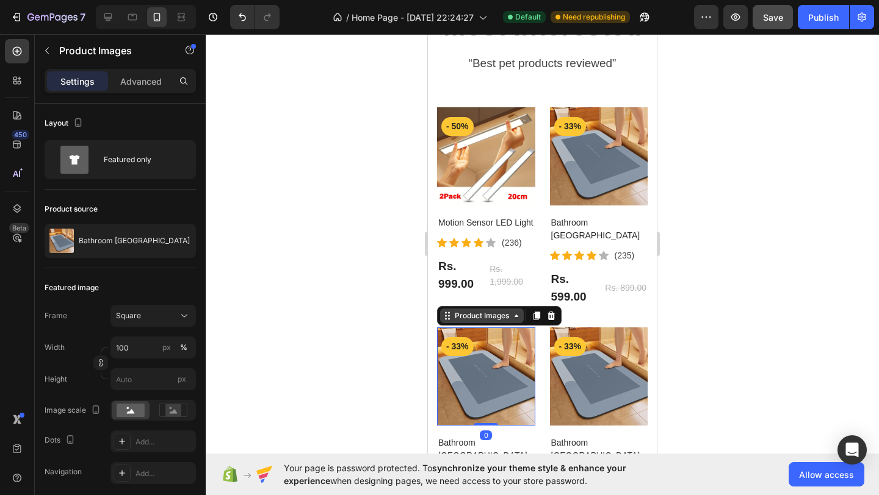
click at [481, 311] on div "Product Images" at bounding box center [481, 316] width 59 height 11
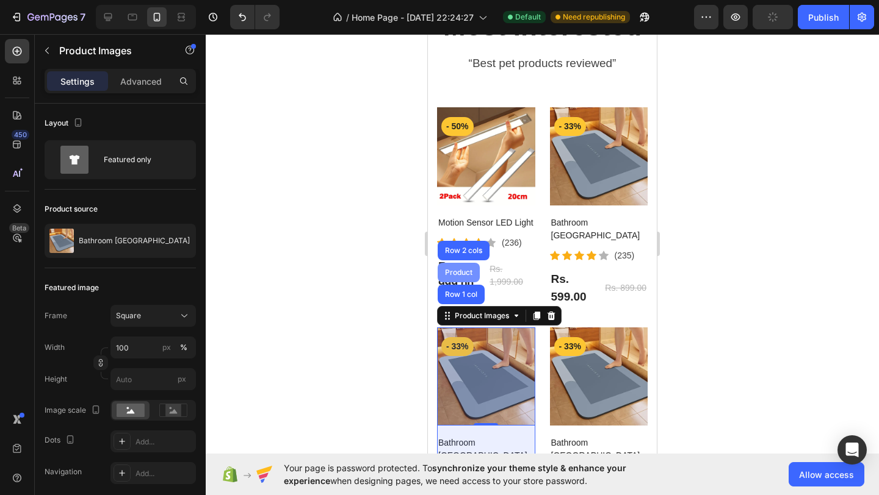
click at [454, 263] on div "Product" at bounding box center [458, 273] width 42 height 20
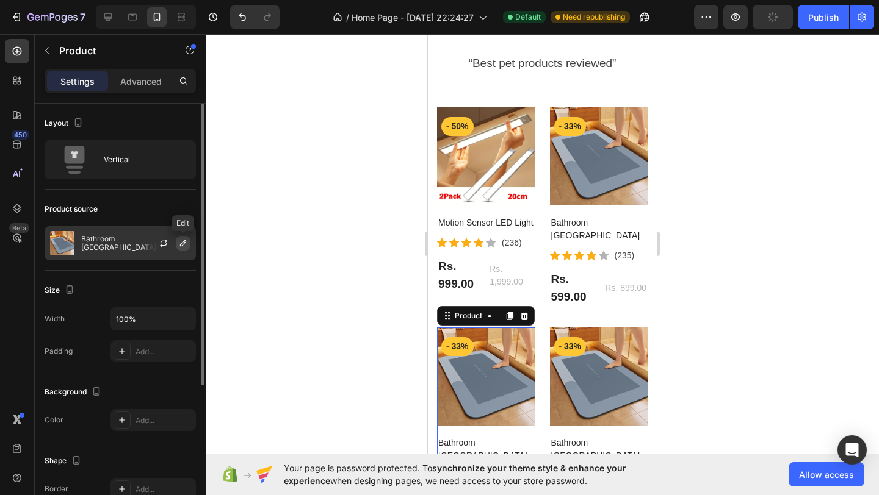
click at [182, 242] on icon "button" at bounding box center [183, 243] width 6 height 6
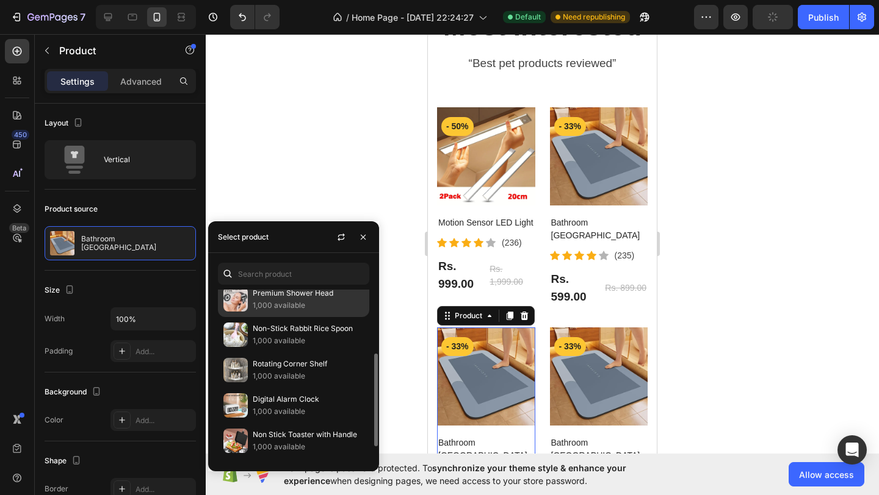
scroll to position [116, 0]
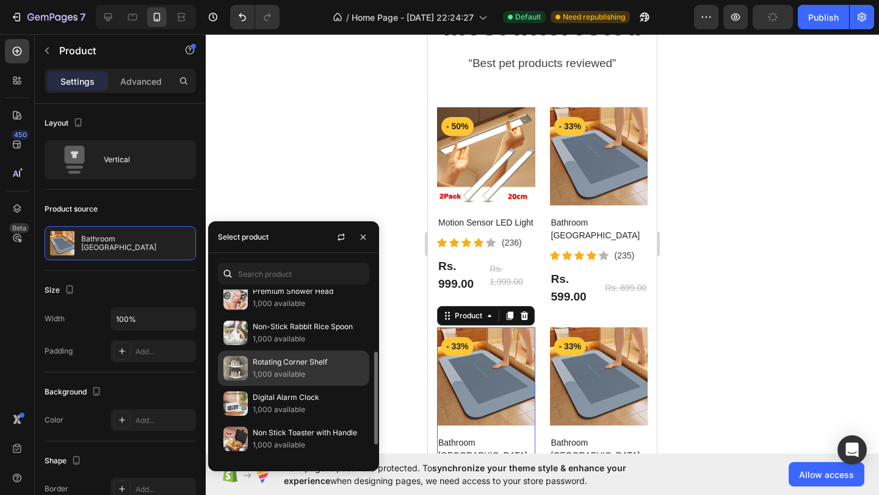
click at [257, 369] on p "1,000 available" at bounding box center [308, 375] width 111 height 12
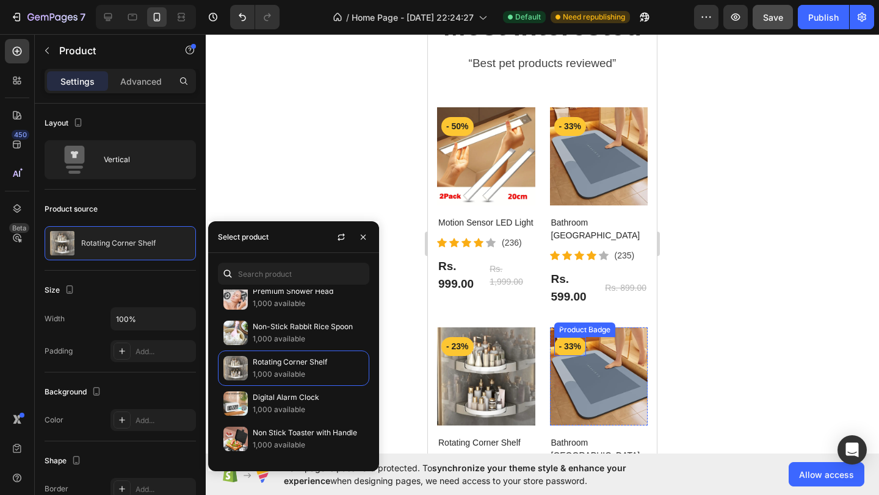
click at [578, 304] on div "Product Images - 50% Product Badge Row Motion Sensor LED Light Product Title Ic…" at bounding box center [542, 217] width 211 height 220
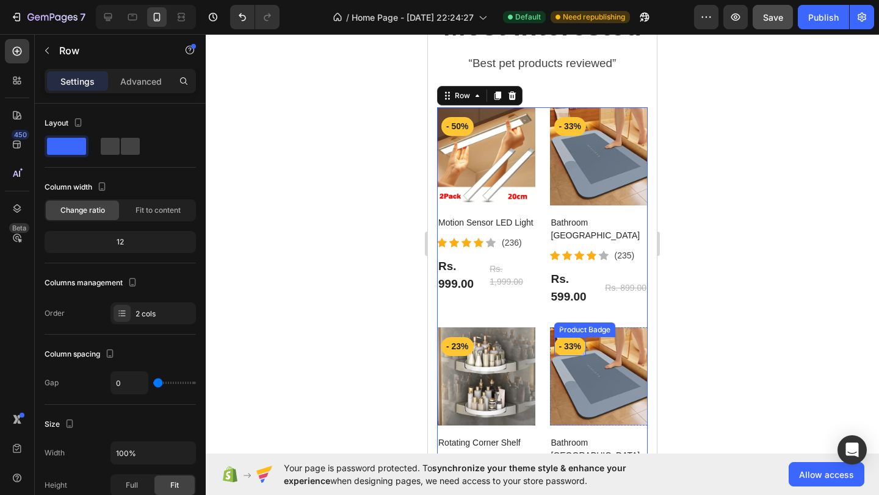
click at [585, 337] on div "- 33%" at bounding box center [570, 346] width 32 height 19
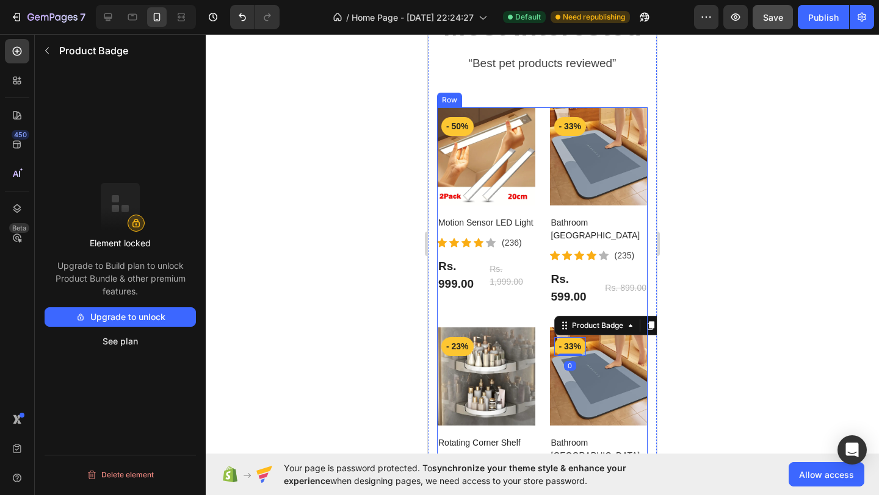
click at [581, 300] on div "Product Images - 50% Product Badge Row Motion Sensor LED Light Product Title Ic…" at bounding box center [542, 217] width 211 height 220
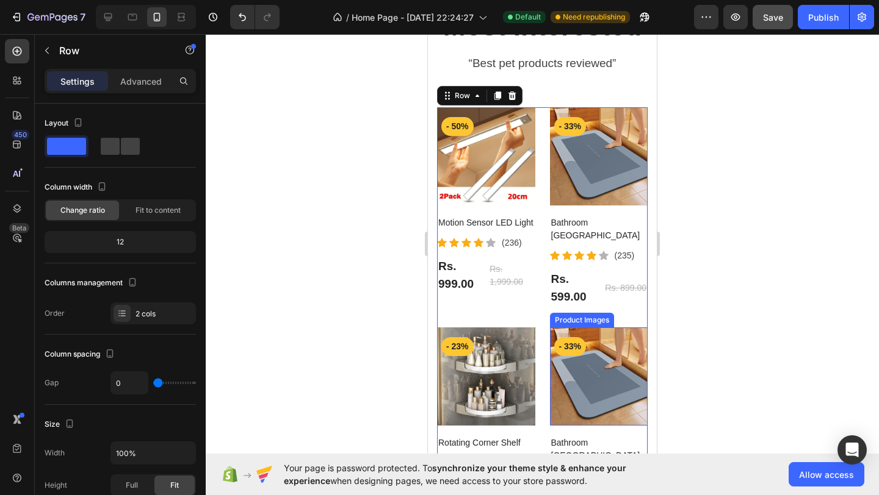
click at [586, 328] on img at bounding box center [599, 377] width 98 height 98
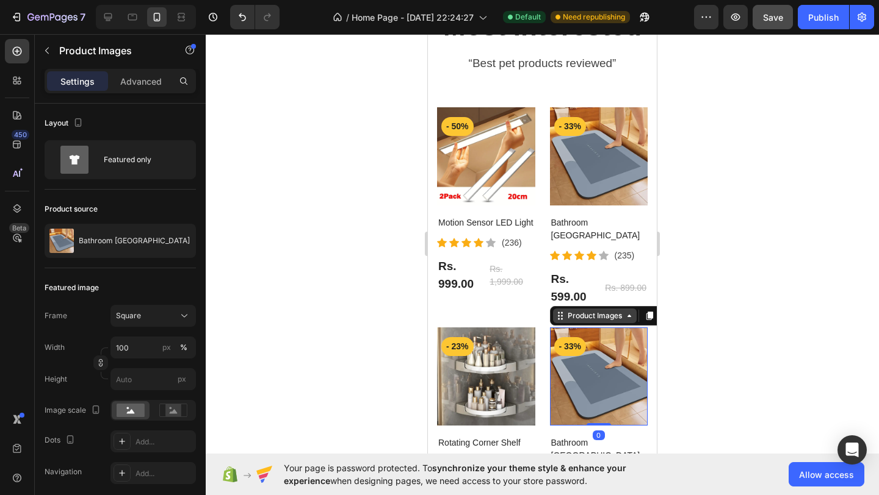
click at [583, 311] on div "Product Images" at bounding box center [594, 316] width 59 height 11
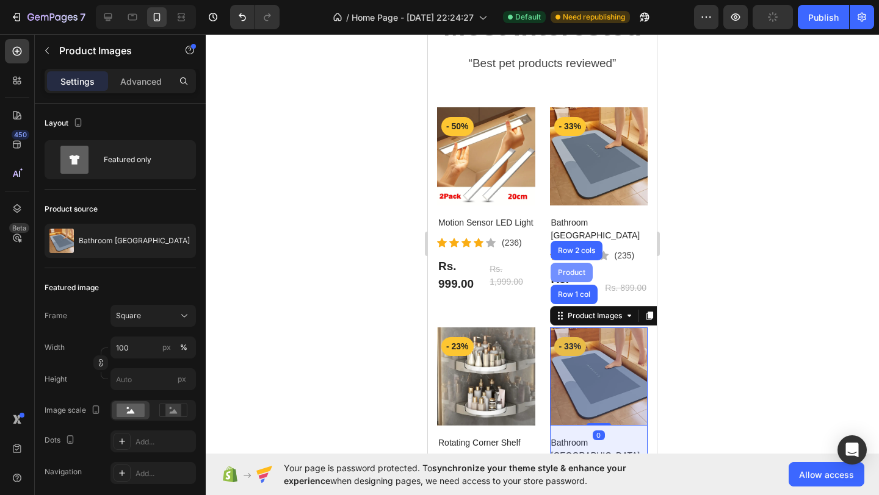
click at [573, 269] on div "Product" at bounding box center [571, 272] width 32 height 7
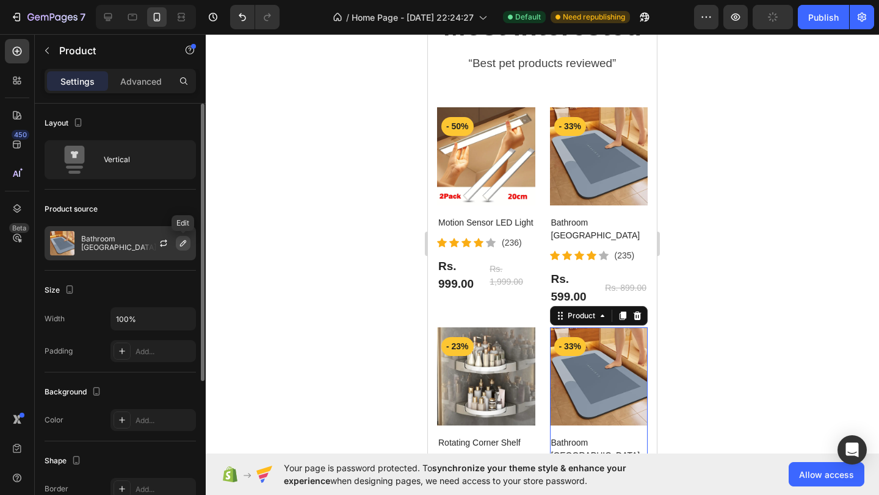
click at [181, 239] on icon "button" at bounding box center [183, 244] width 10 height 10
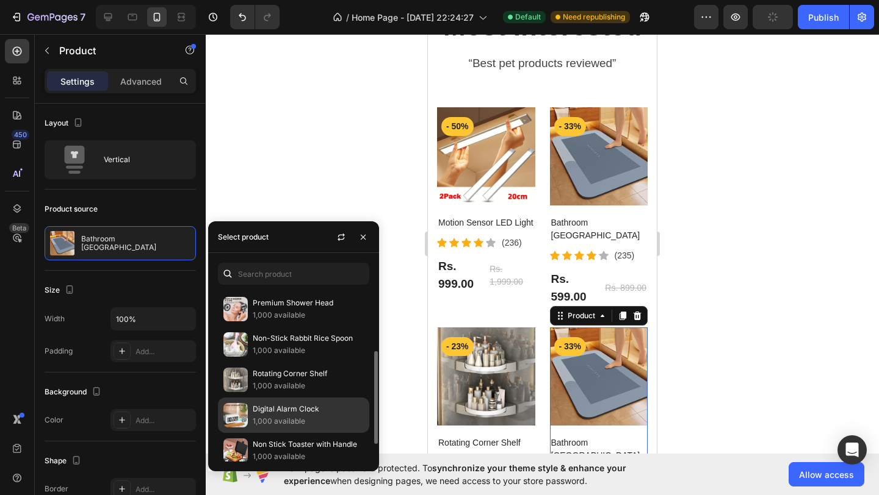
scroll to position [146, 0]
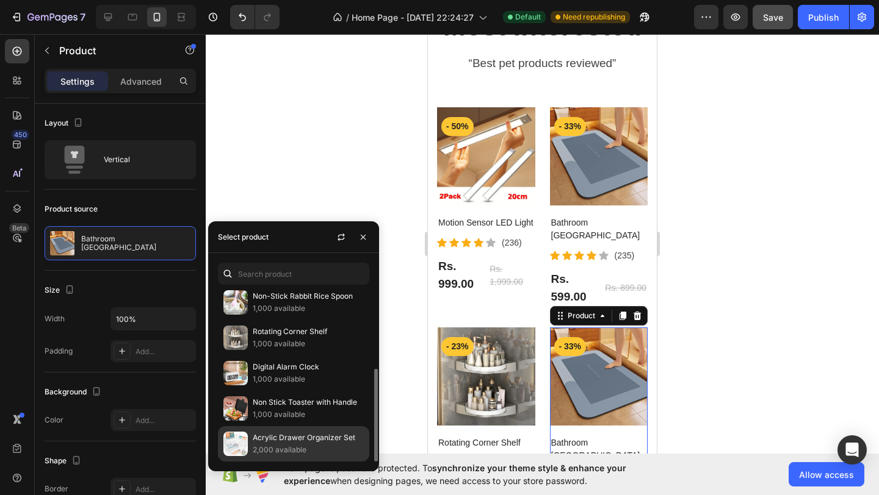
click at [274, 442] on p "Acrylic Drawer Organizer Set" at bounding box center [308, 438] width 111 height 12
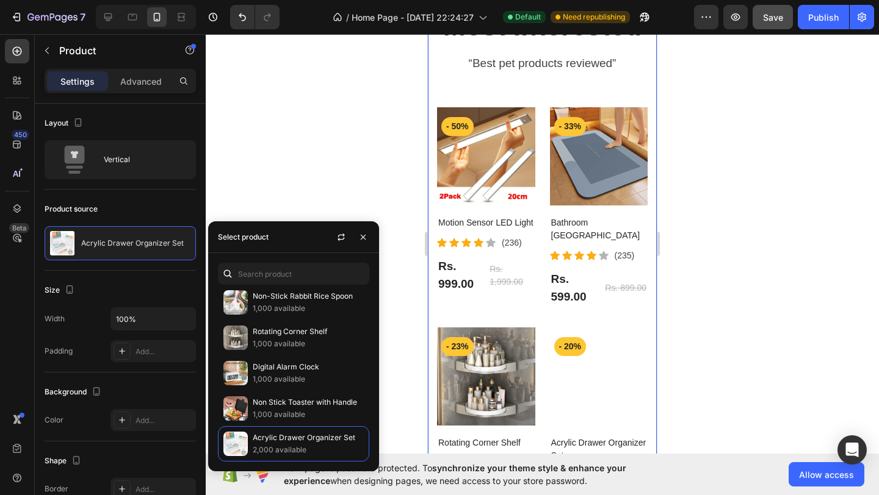
click at [675, 312] on div at bounding box center [542, 264] width 673 height 461
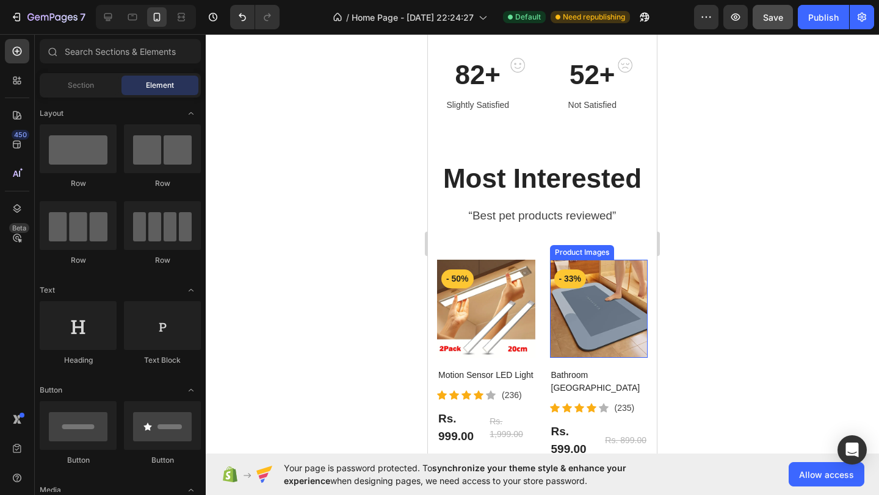
scroll to position [654, 0]
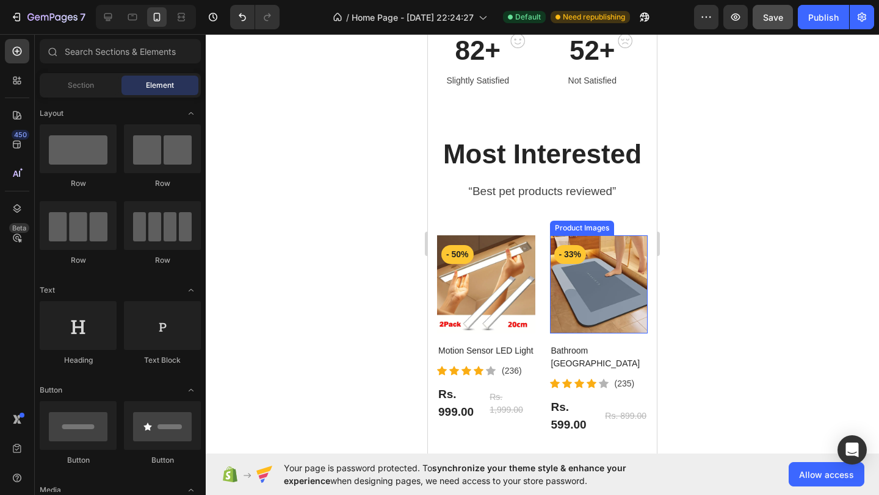
click at [575, 225] on div "Product Images" at bounding box center [581, 228] width 59 height 11
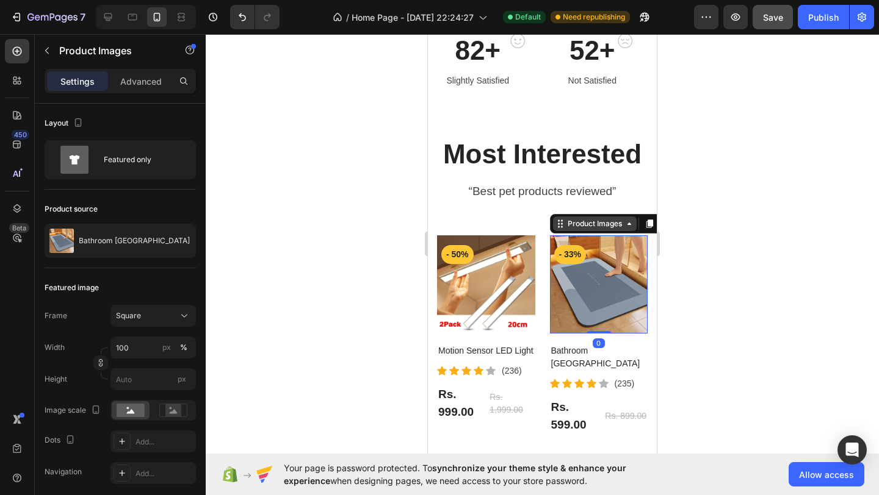
click at [610, 220] on div "Product Images" at bounding box center [594, 223] width 59 height 11
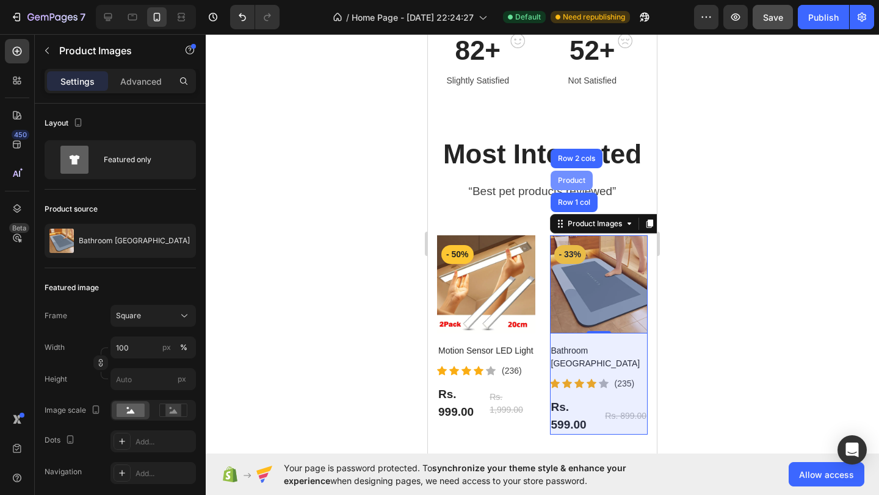
click at [574, 173] on div "Product" at bounding box center [571, 181] width 42 height 20
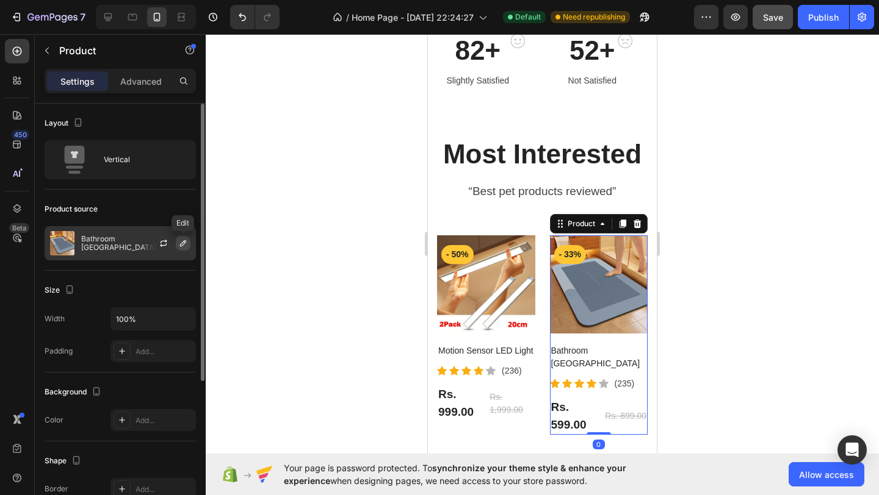
click at [184, 245] on icon "button" at bounding box center [183, 244] width 10 height 10
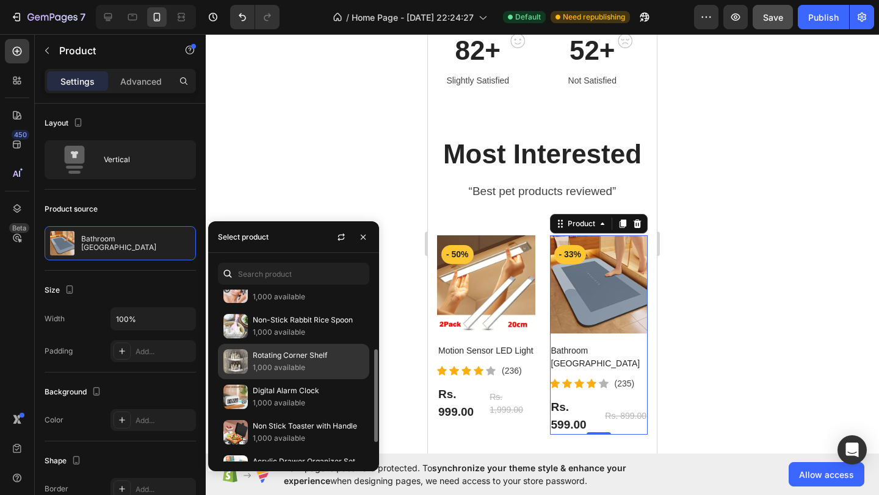
scroll to position [0, 0]
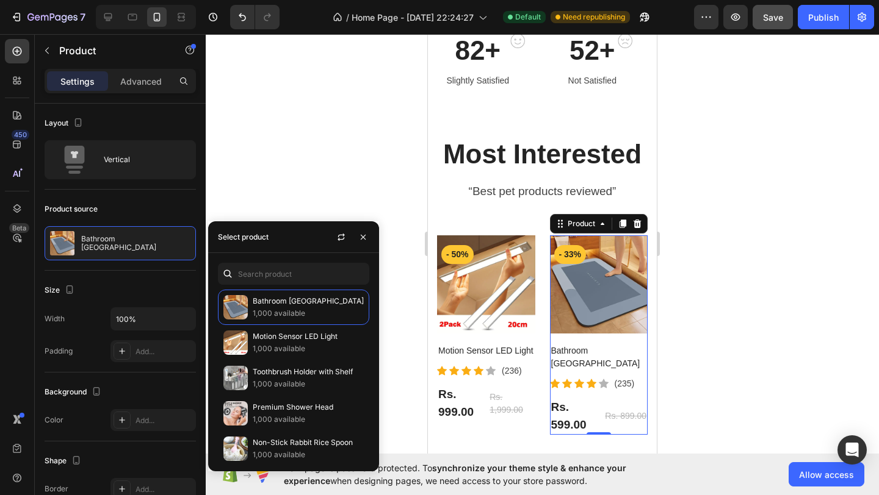
click at [305, 209] on div at bounding box center [542, 264] width 673 height 461
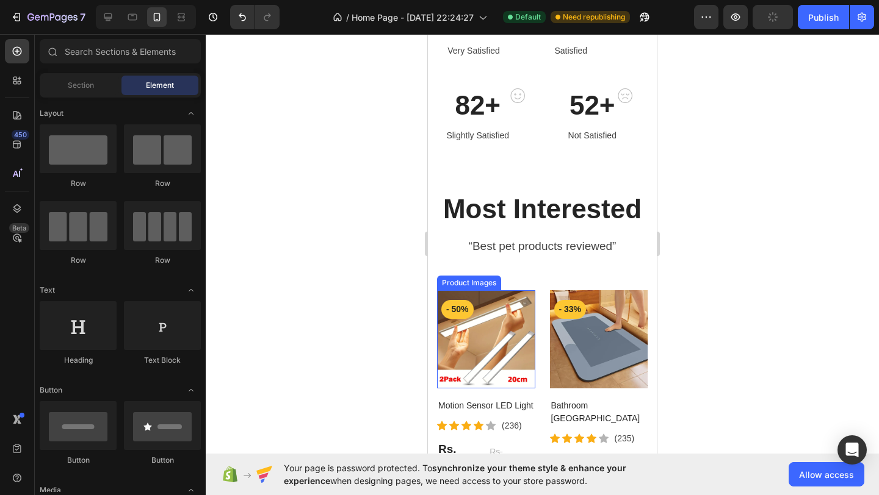
scroll to position [597, 0]
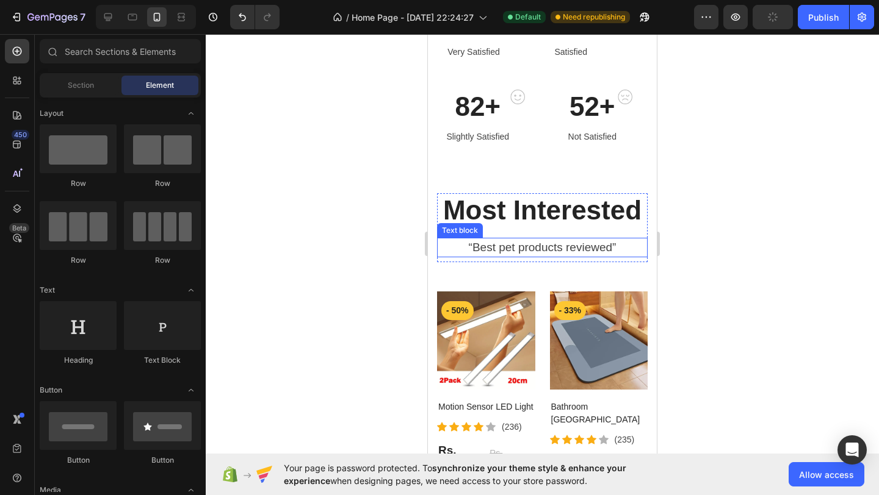
click at [528, 244] on p "“Best pet products reviewed”" at bounding box center [542, 248] width 208 height 18
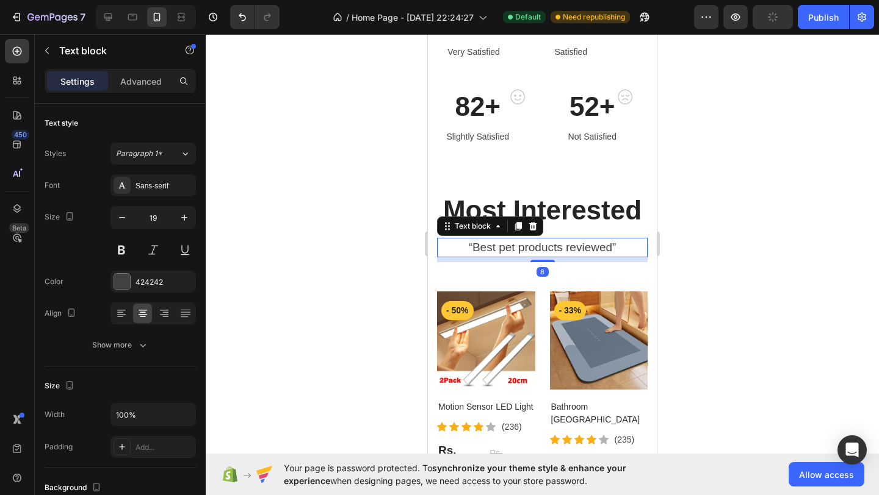
click at [507, 248] on p "“Best pet products reviewed”" at bounding box center [542, 248] width 208 height 18
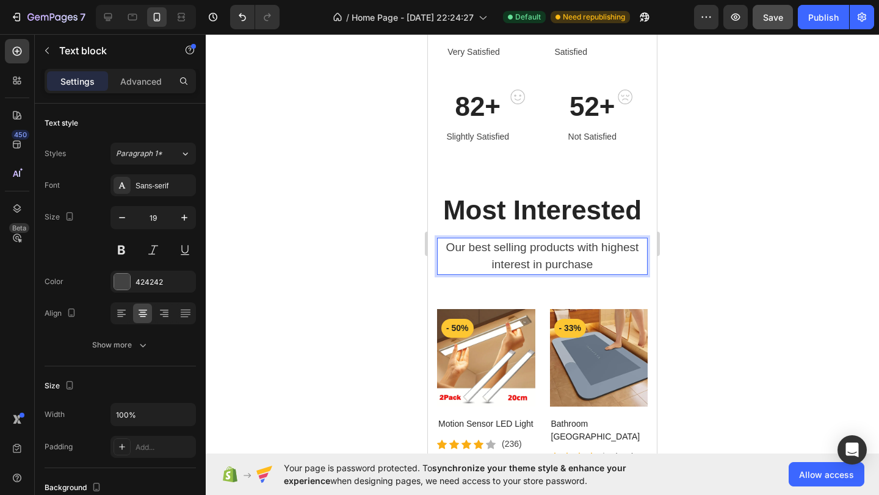
click at [494, 256] on p "Our best selling products with highest interest in purchase" at bounding box center [542, 256] width 208 height 35
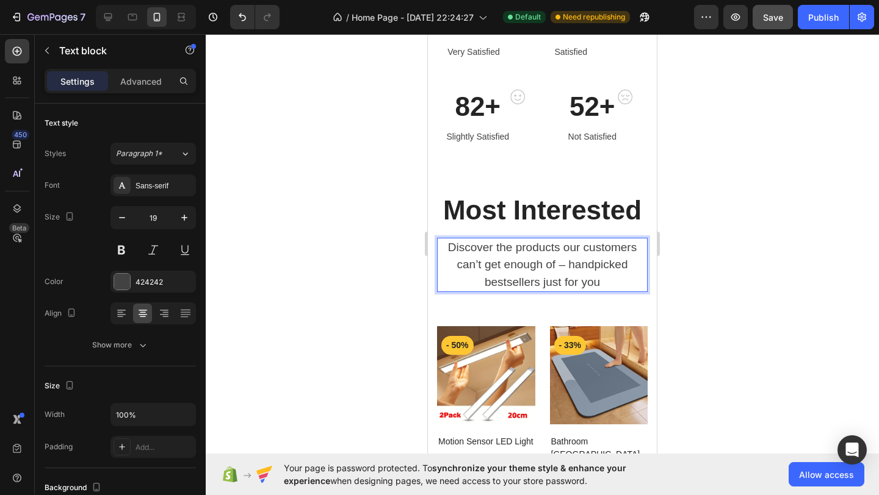
click at [688, 269] on div at bounding box center [542, 264] width 673 height 461
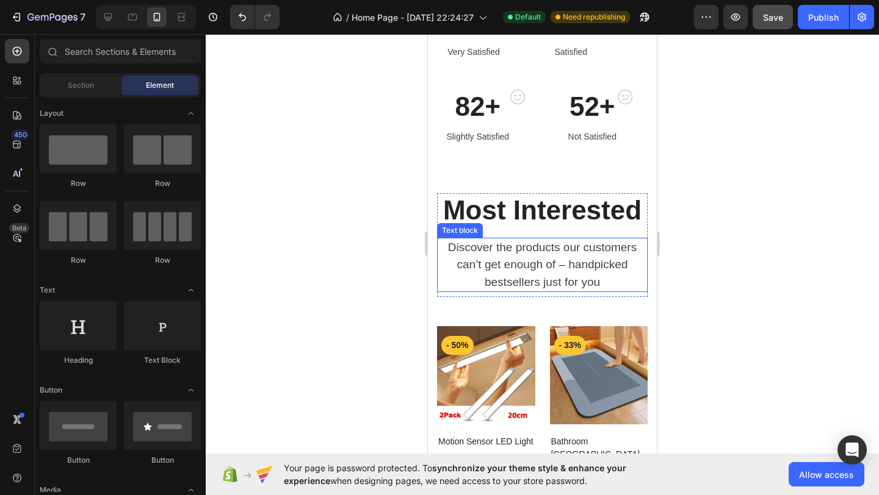
click at [530, 290] on p "Discover the products our customers can’t get enough of – handpicked bestseller…" at bounding box center [542, 265] width 208 height 52
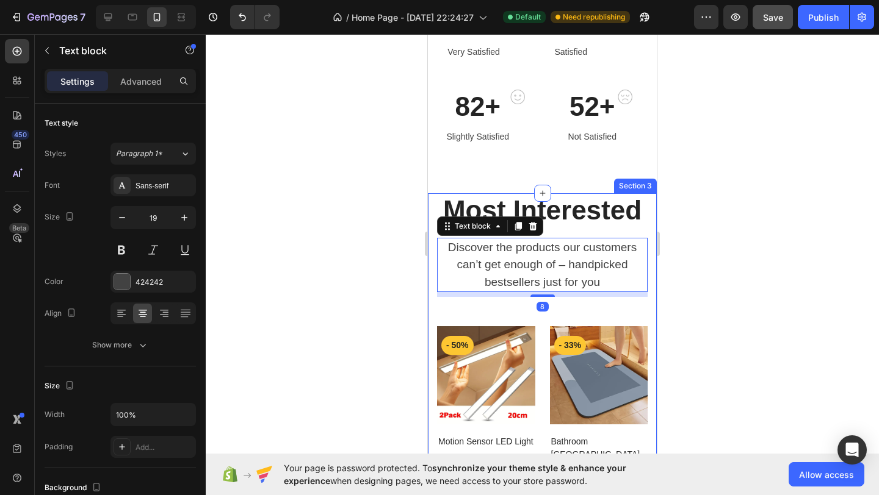
click at [519, 311] on div "Most Interested Heading Discover the products our customers can’t get enough of…" at bounding box center [542, 469] width 211 height 553
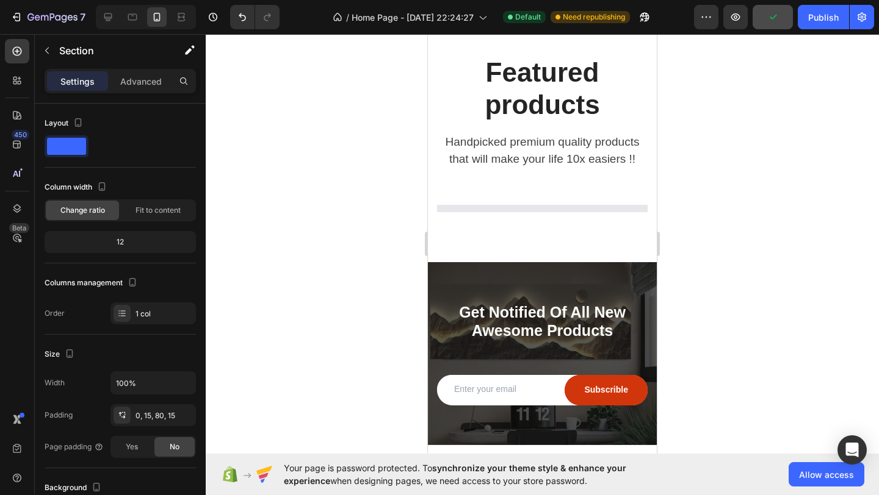
scroll to position [2730, 0]
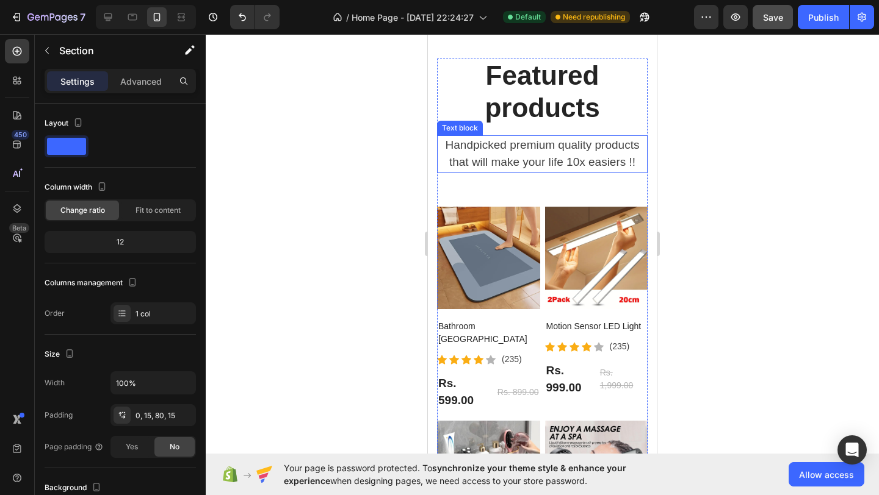
click at [517, 149] on p "Handpicked premium quality products that will make your life 10x easiers !!" at bounding box center [542, 154] width 208 height 35
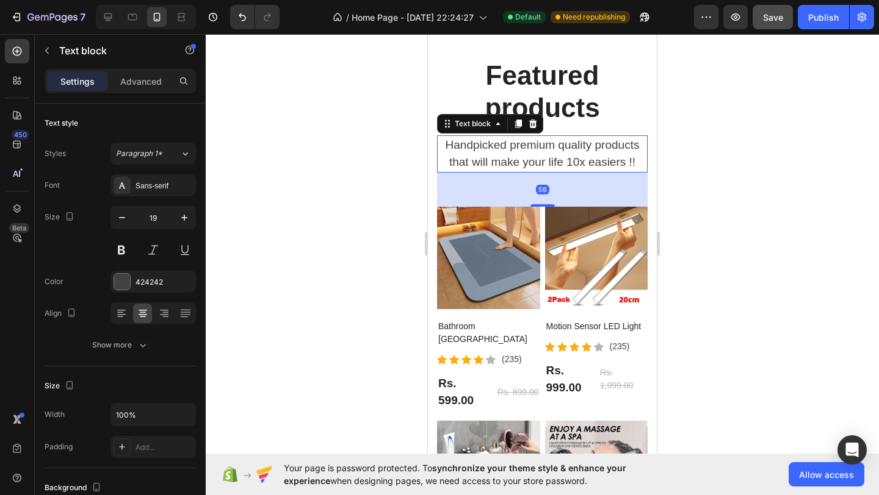
click at [517, 149] on p "Handpicked premium quality products that will make your life 10x easiers !!" at bounding box center [542, 154] width 208 height 35
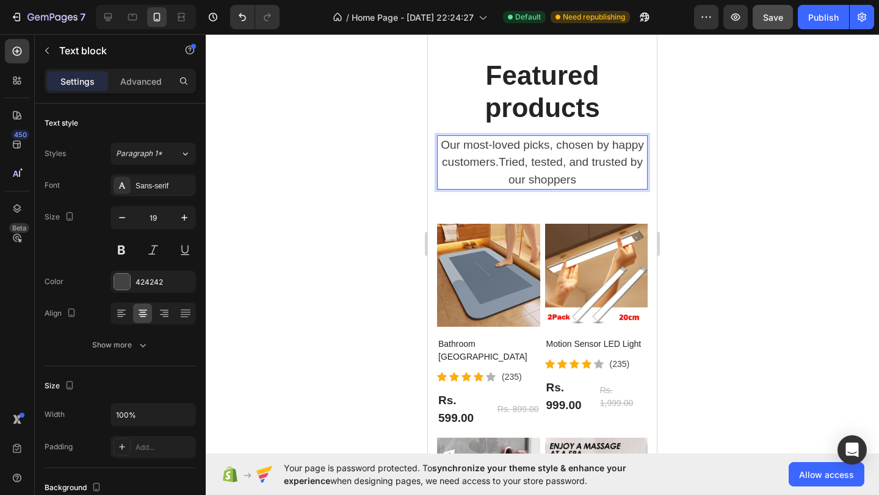
click at [703, 183] on div at bounding box center [542, 264] width 673 height 461
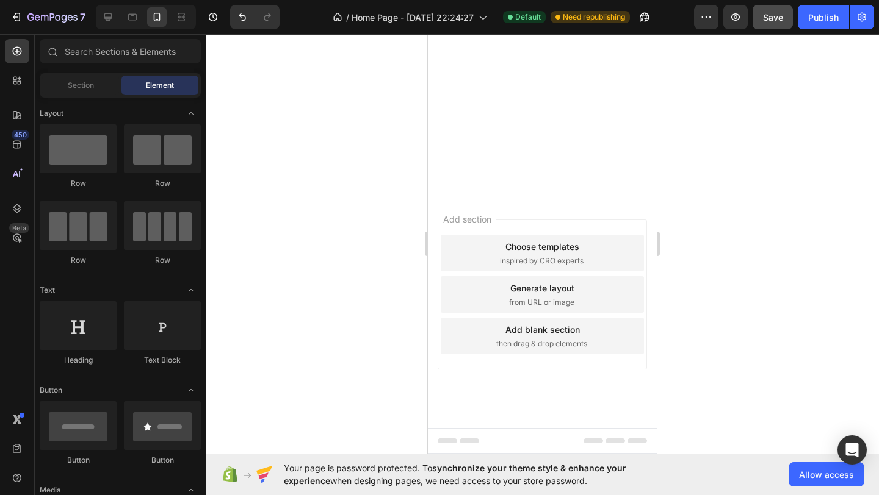
scroll to position [0, 0]
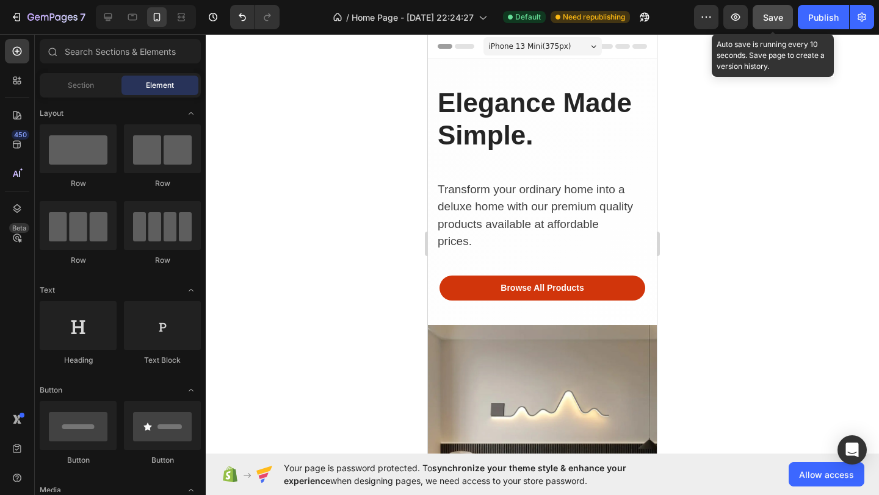
click at [771, 24] on button "Save" at bounding box center [772, 17] width 40 height 24
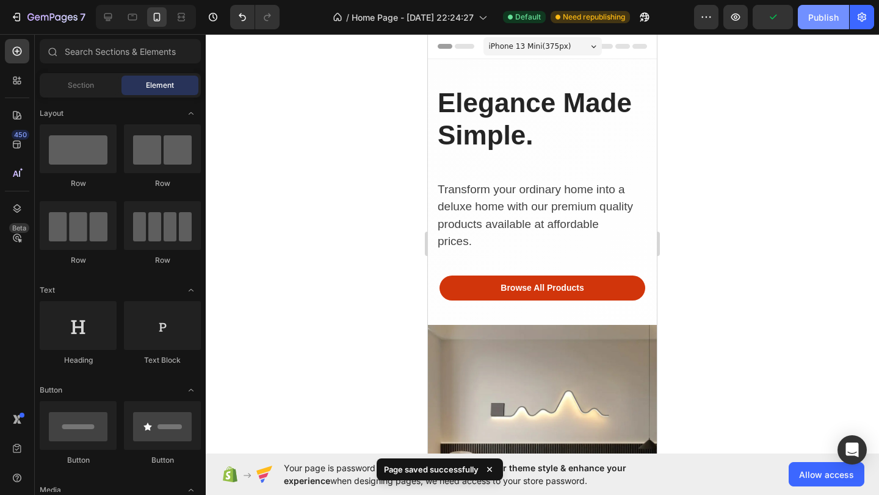
click at [819, 15] on div "Publish" at bounding box center [823, 17] width 31 height 13
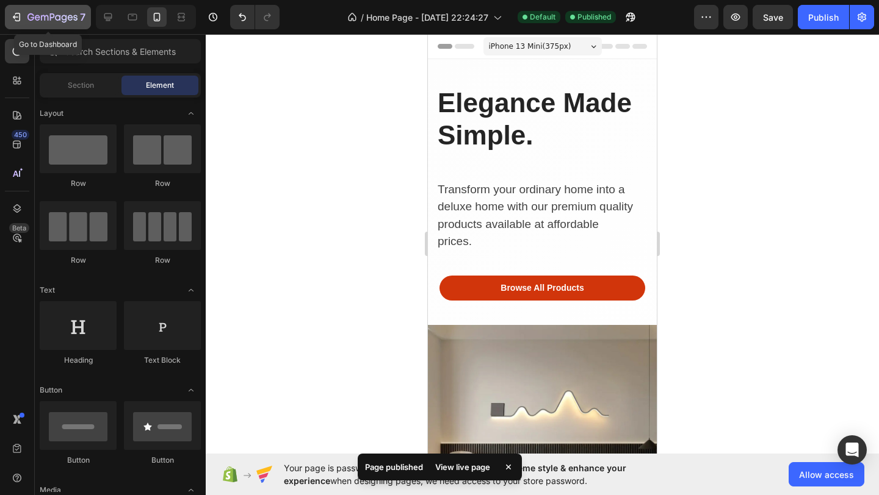
click at [17, 18] on icon "button" at bounding box center [16, 17] width 12 height 12
